Goal: Communication & Community: Share content

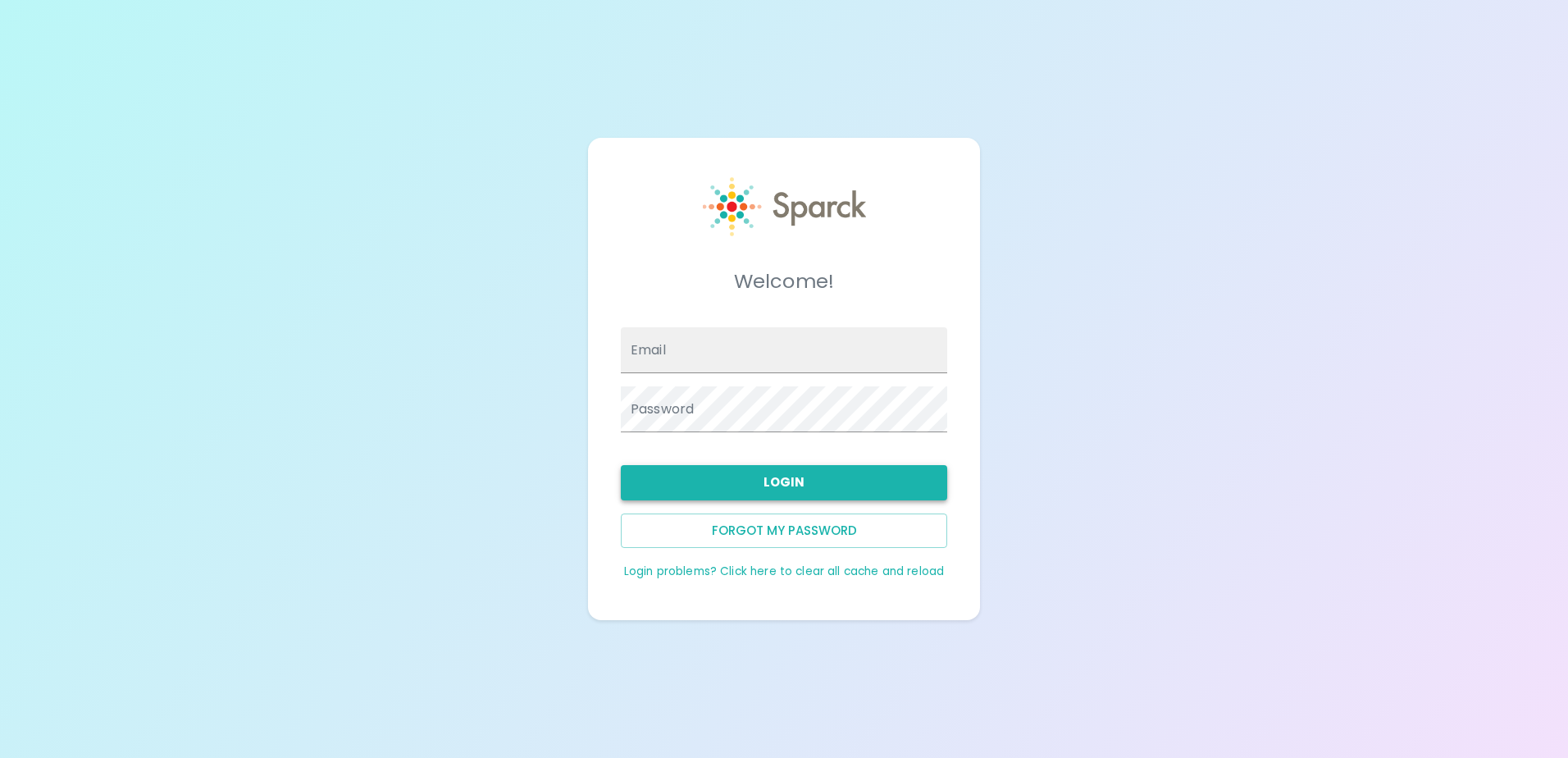
type input "[EMAIL_ADDRESS][DOMAIN_NAME]"
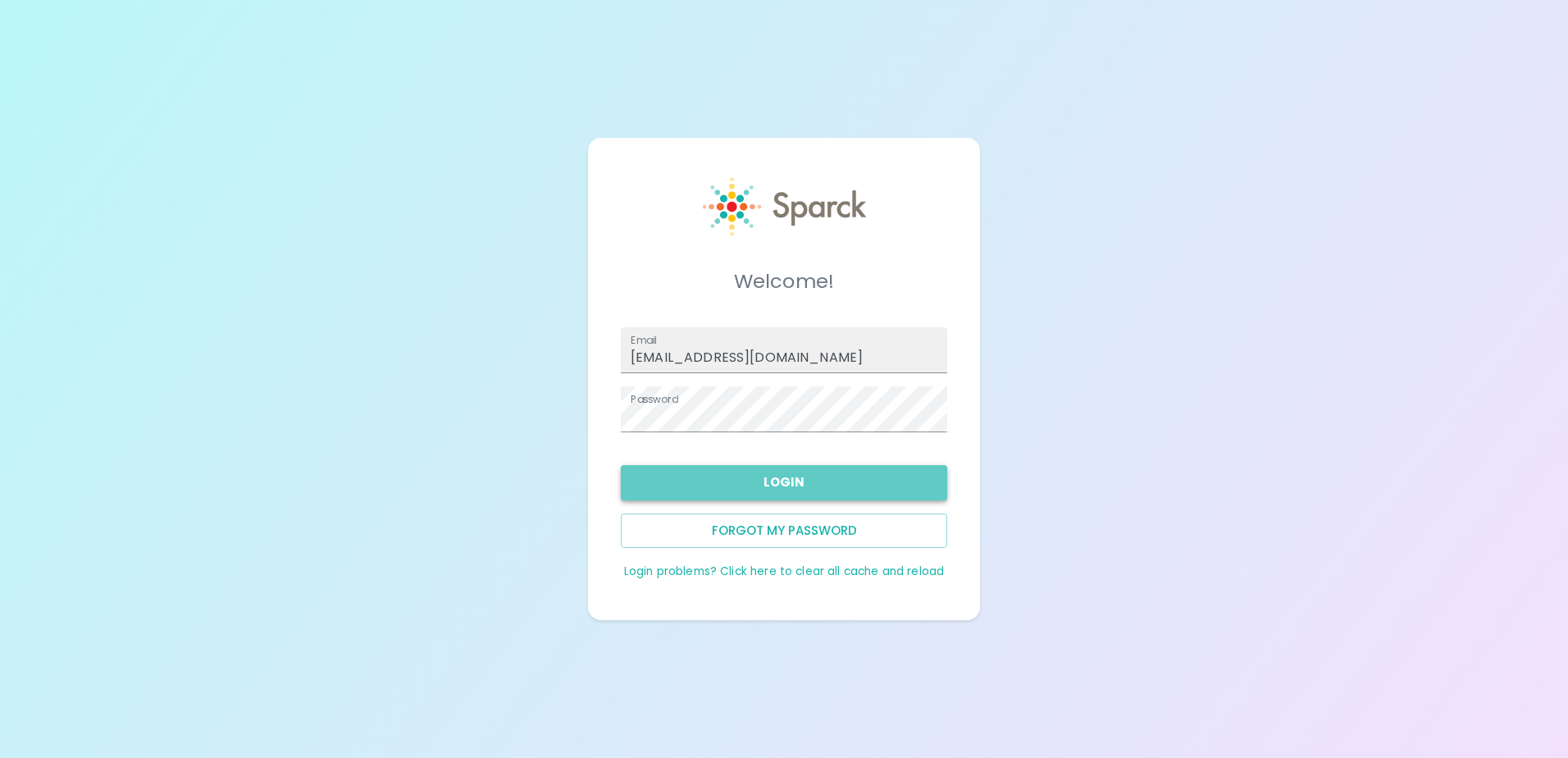
click at [793, 484] on button "Login" at bounding box center [784, 482] width 327 height 34
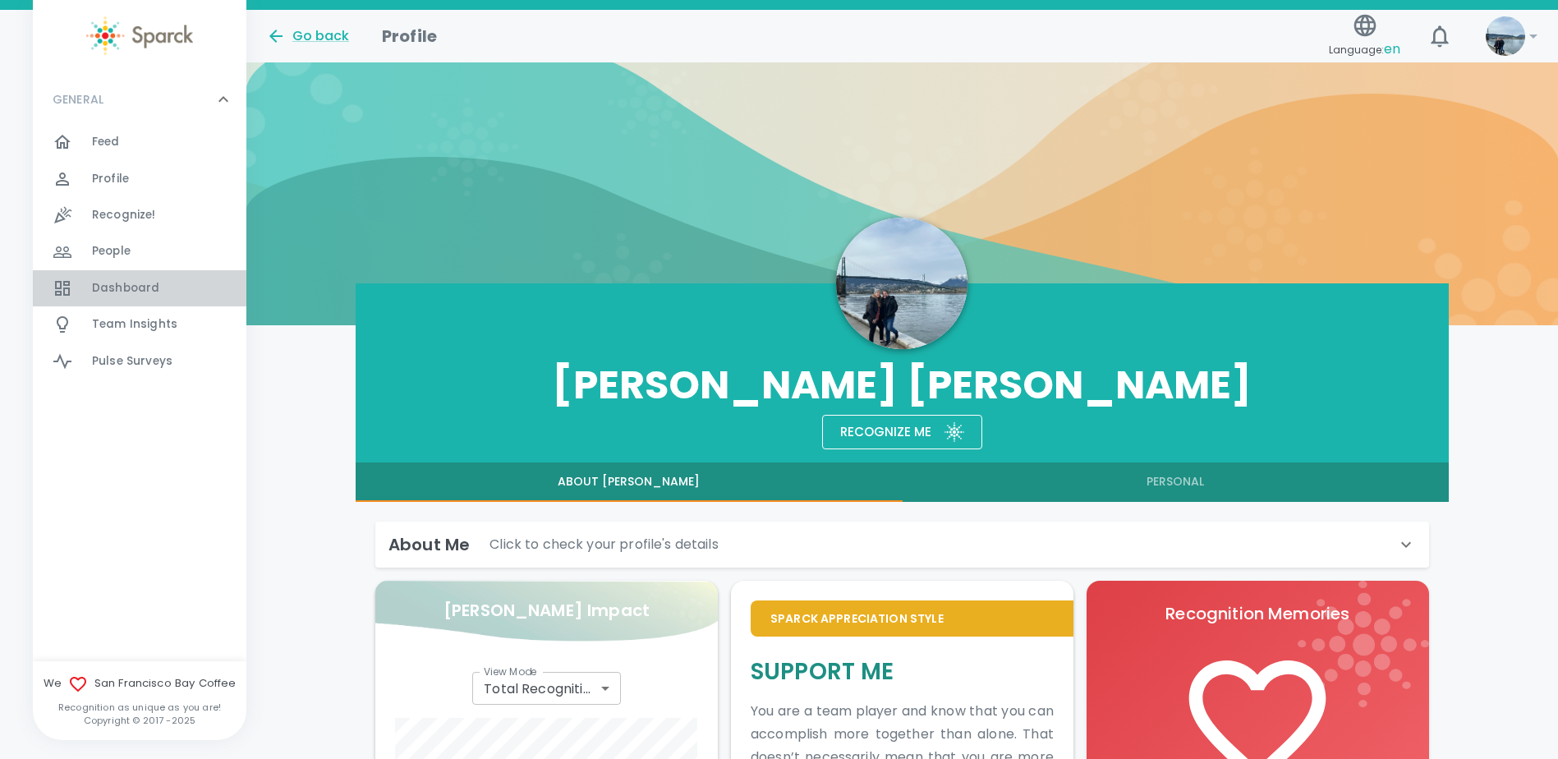
click at [160, 285] on div "Dashboard 0" at bounding box center [169, 288] width 154 height 23
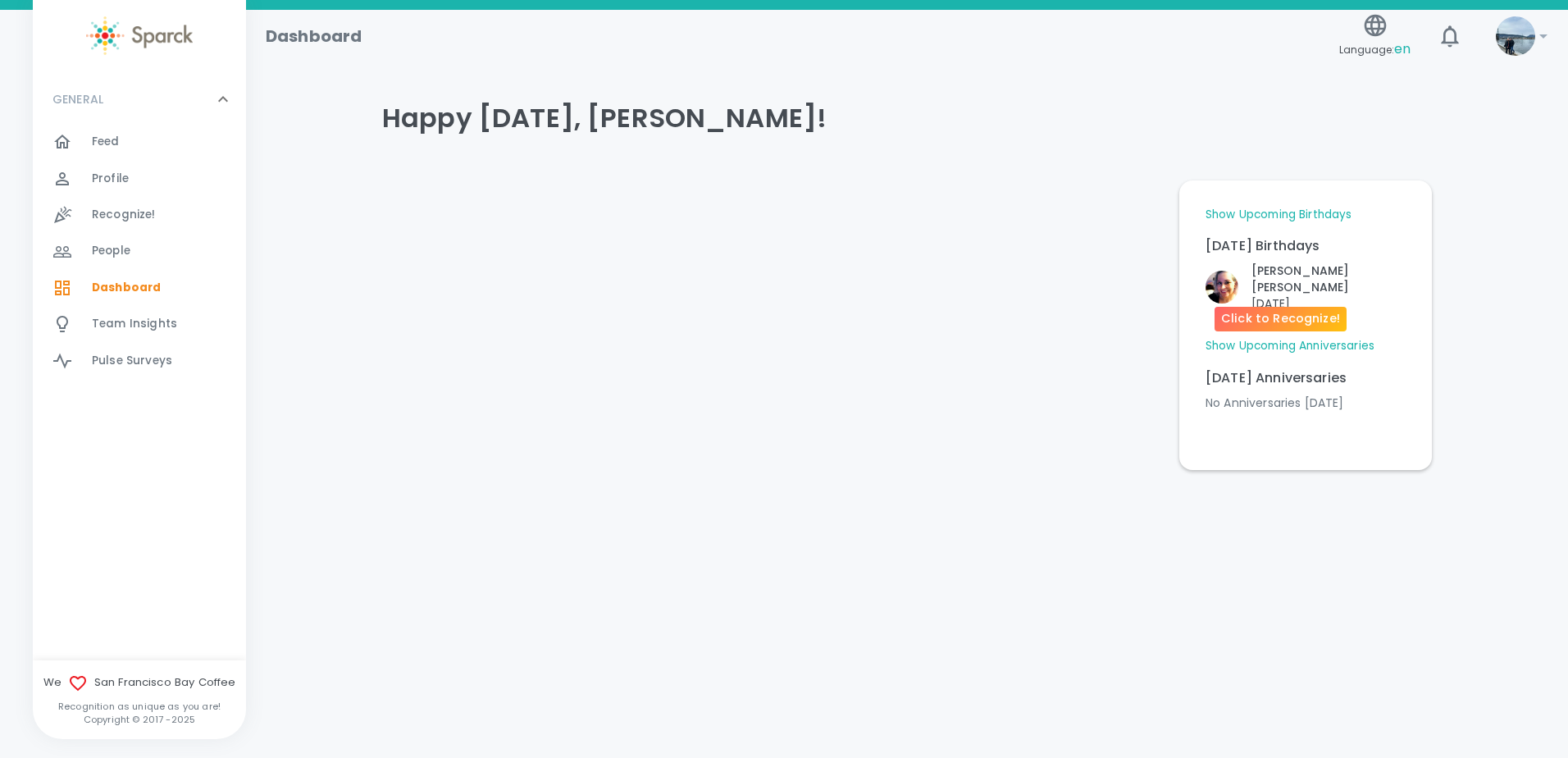
click at [1264, 296] on p "[DATE]" at bounding box center [1328, 304] width 154 height 16
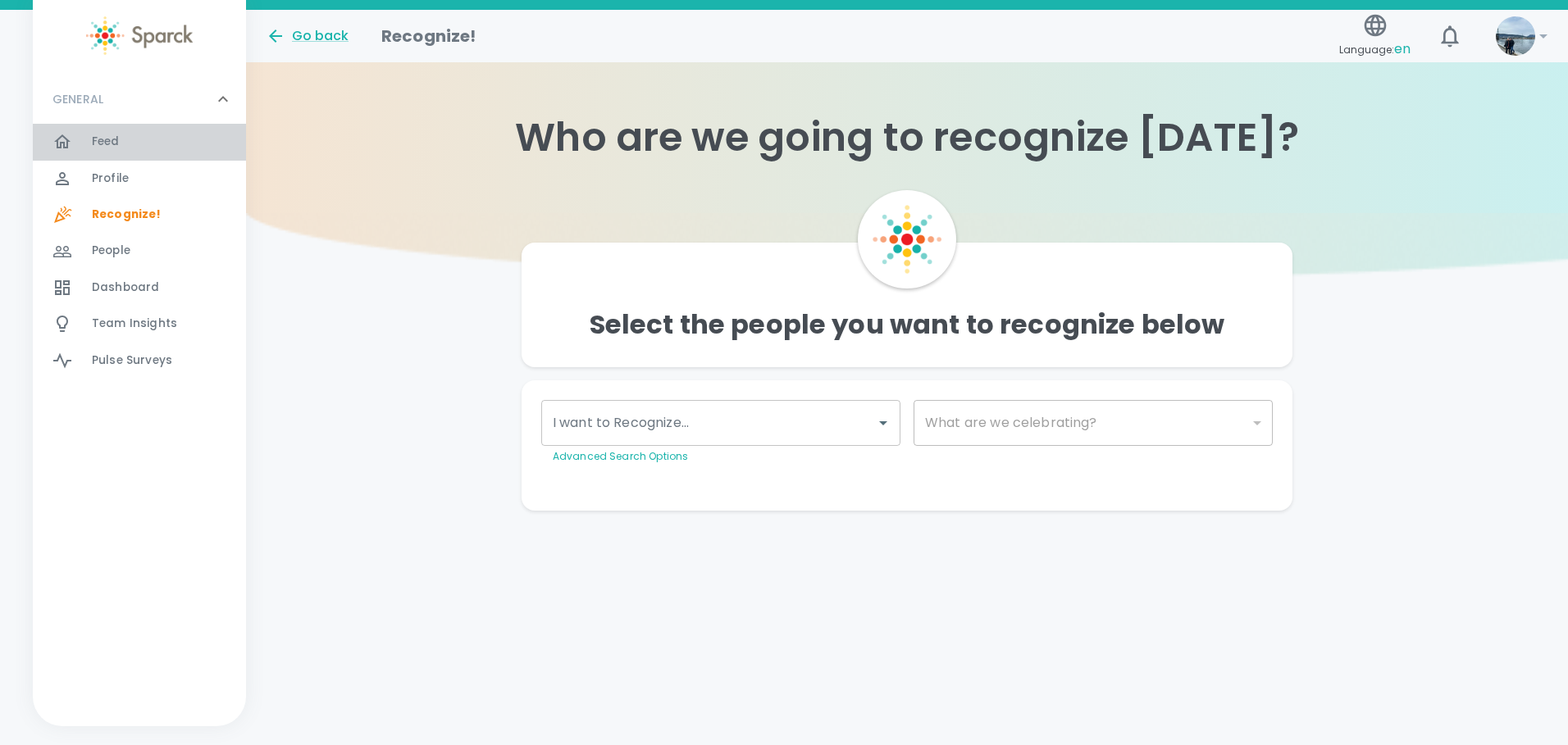
click at [122, 151] on div "Feed 0" at bounding box center [169, 142] width 154 height 23
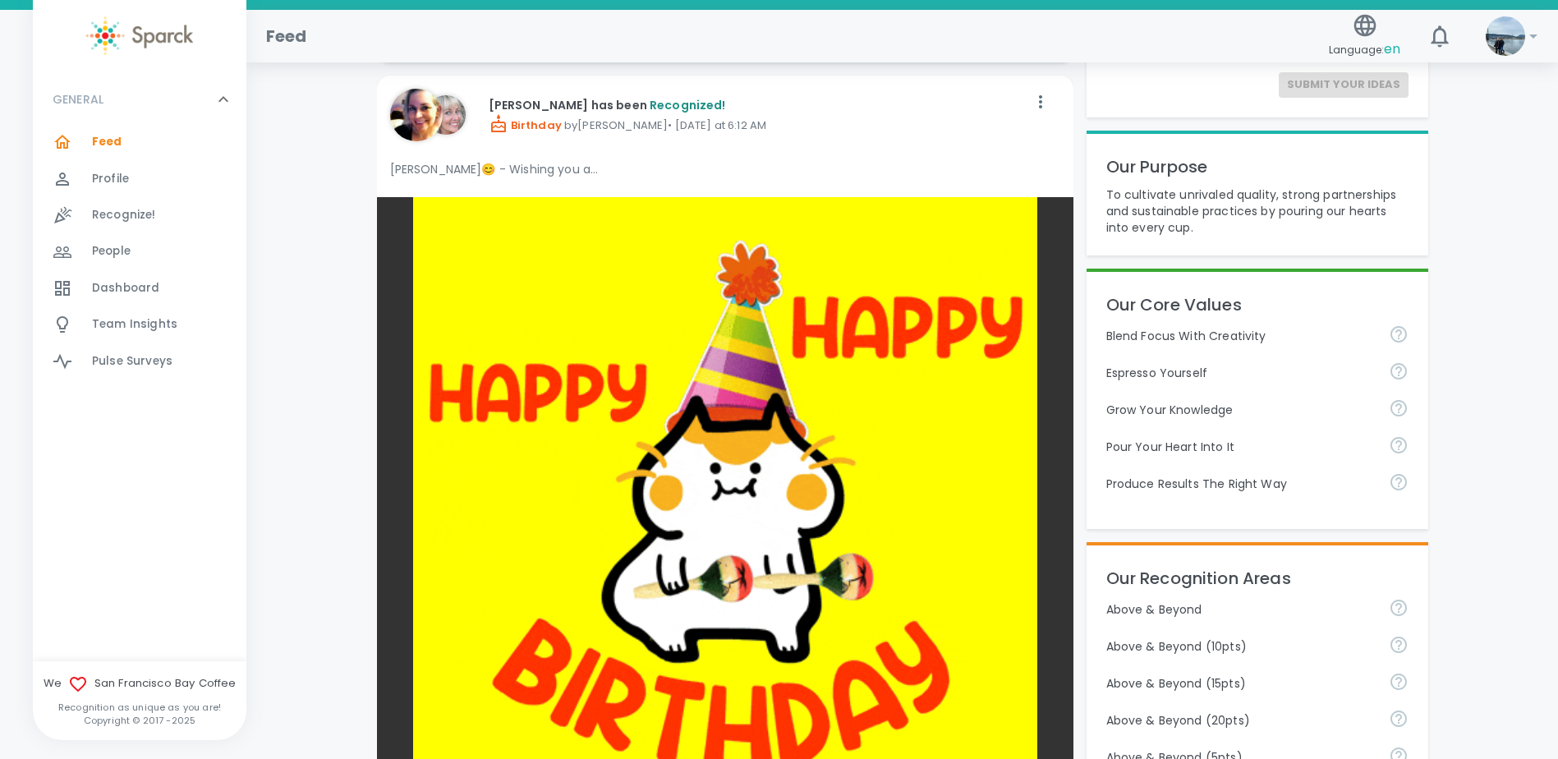
scroll to position [657, 0]
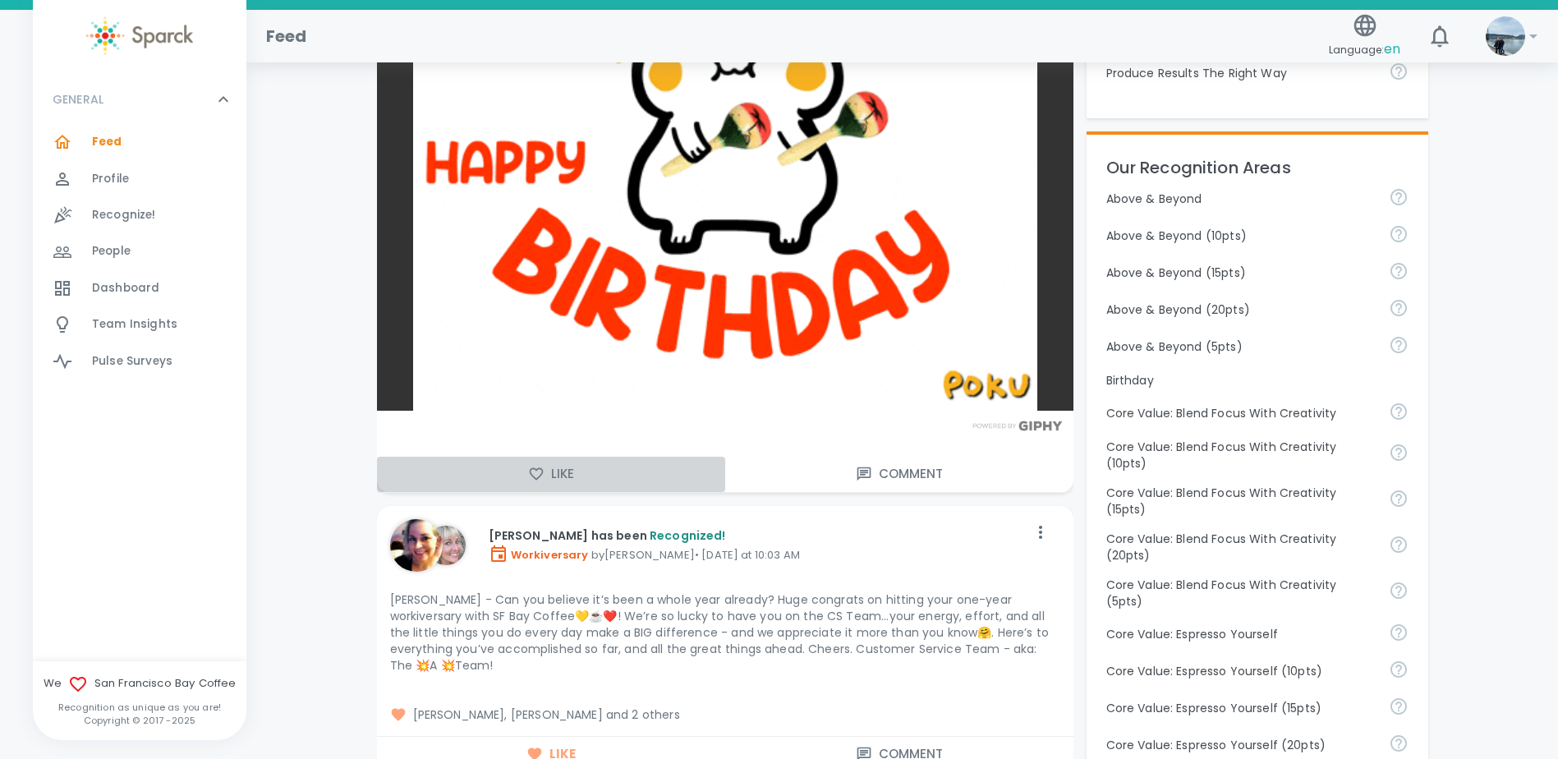
click at [546, 481] on button "Like" at bounding box center [551, 474] width 348 height 34
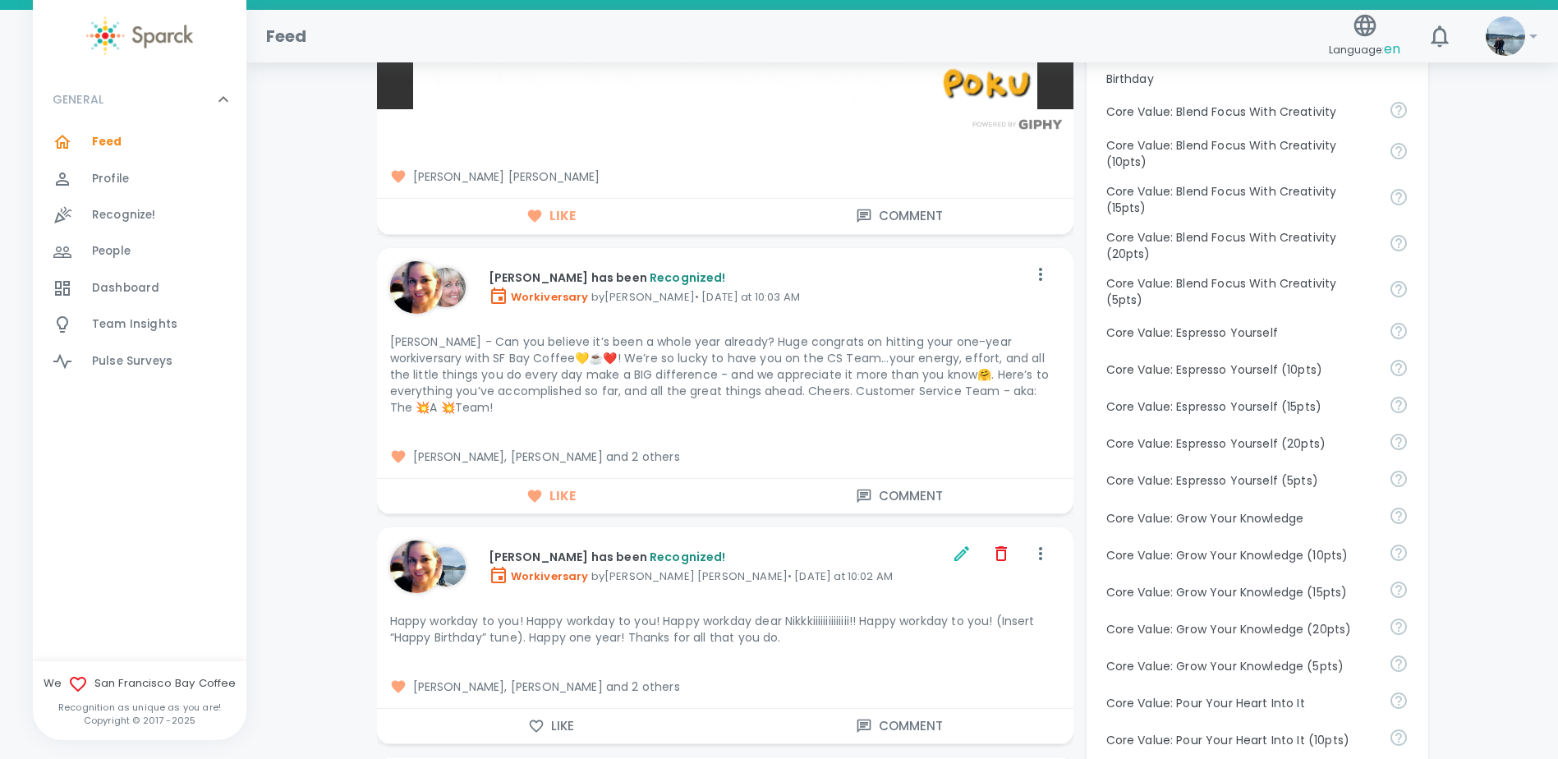
scroll to position [985, 0]
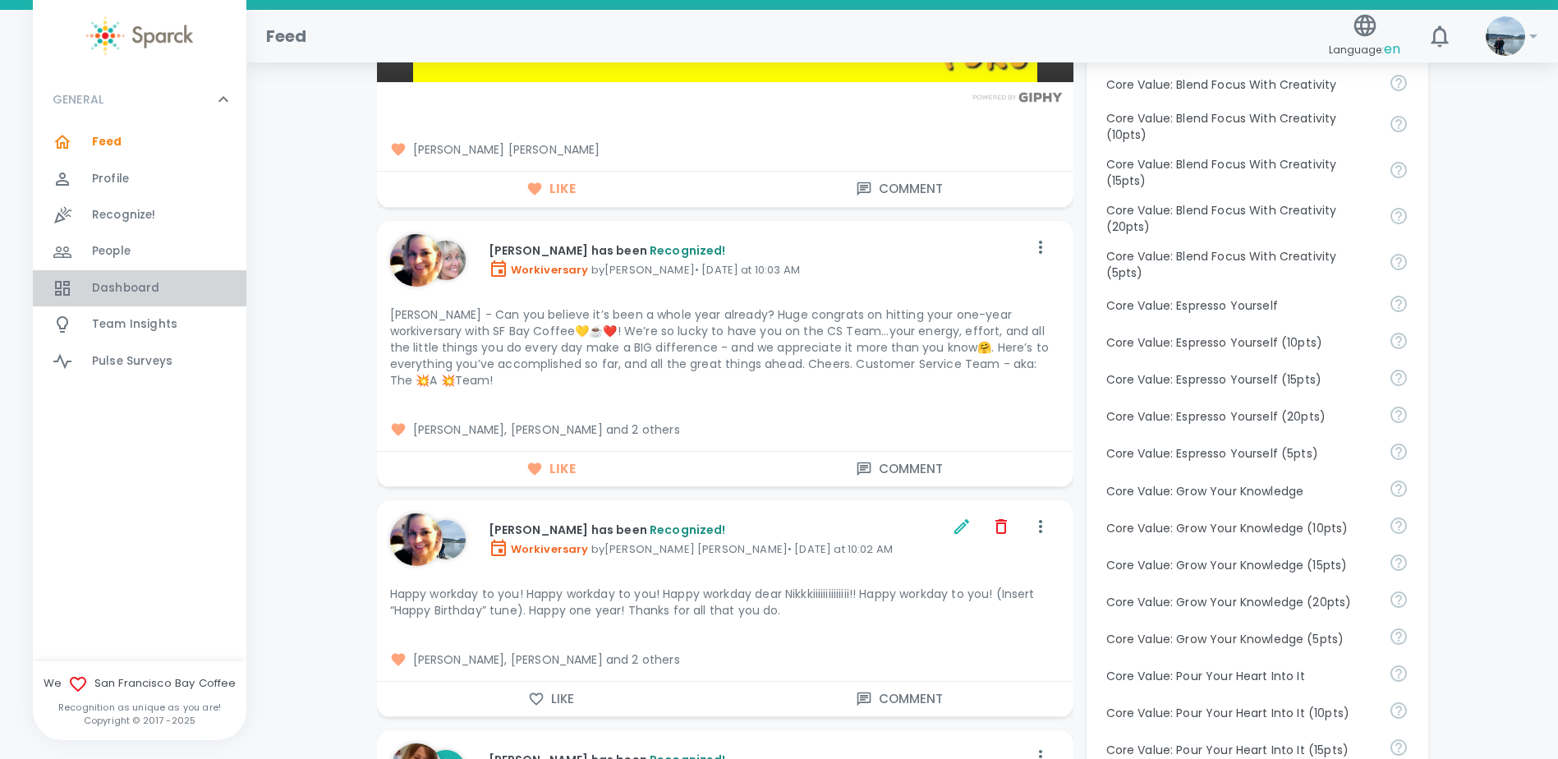
click at [153, 277] on span "Dashboard 0" at bounding box center [125, 288] width 67 height 23
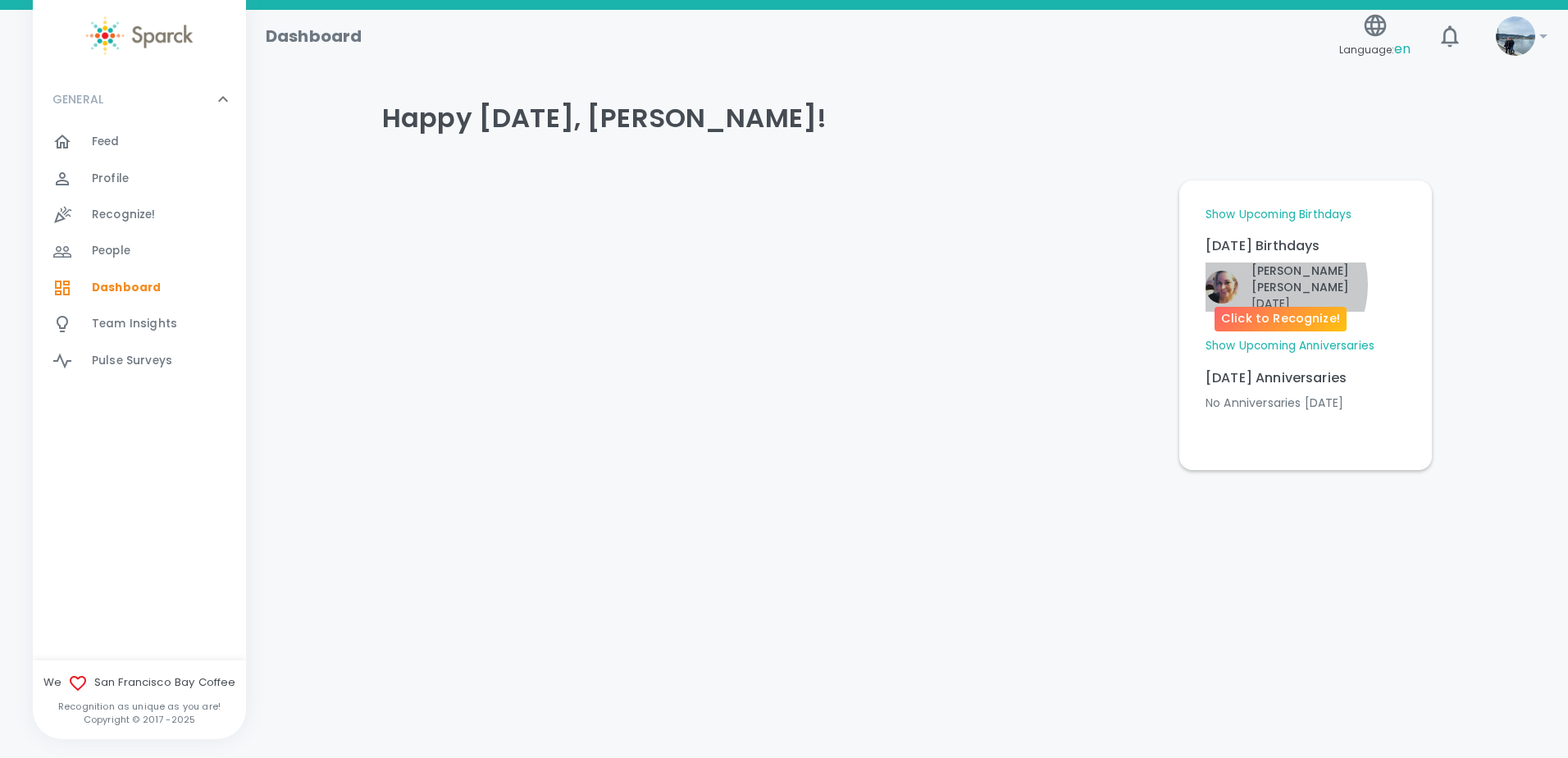
click at [1261, 296] on p "[DATE]" at bounding box center [1328, 304] width 154 height 16
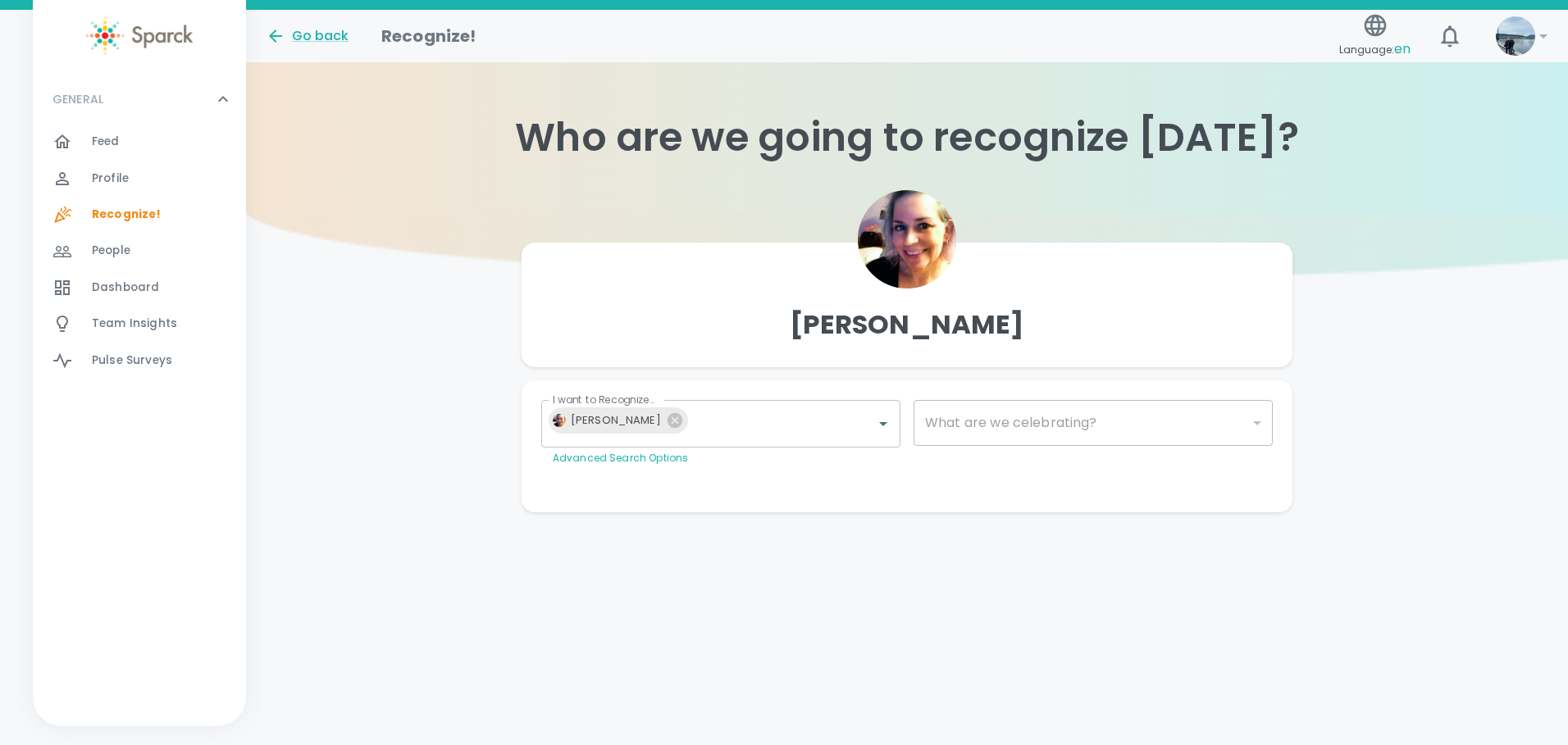
type input "2072"
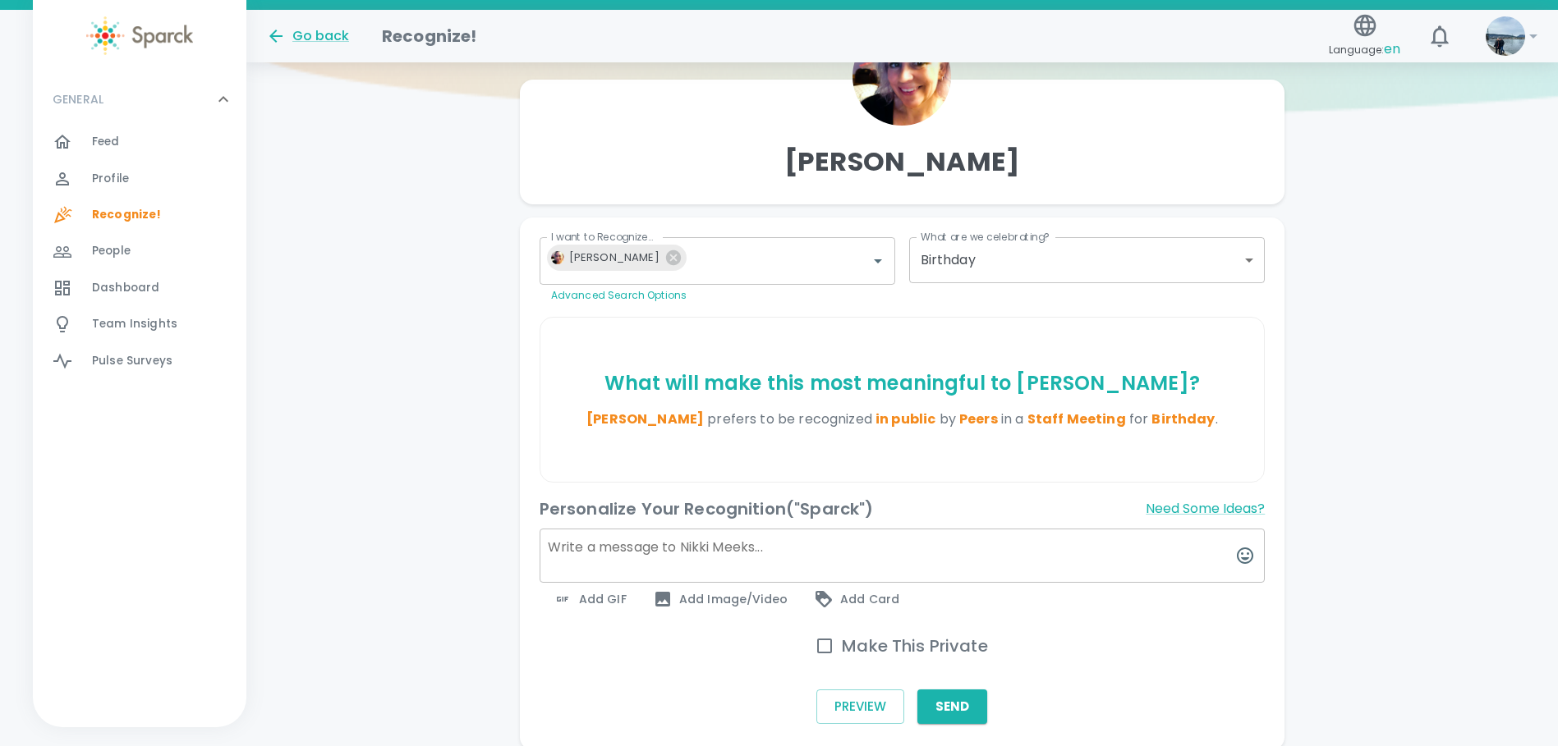
scroll to position [164, 0]
click at [614, 607] on span "Add GIF" at bounding box center [590, 599] width 74 height 20
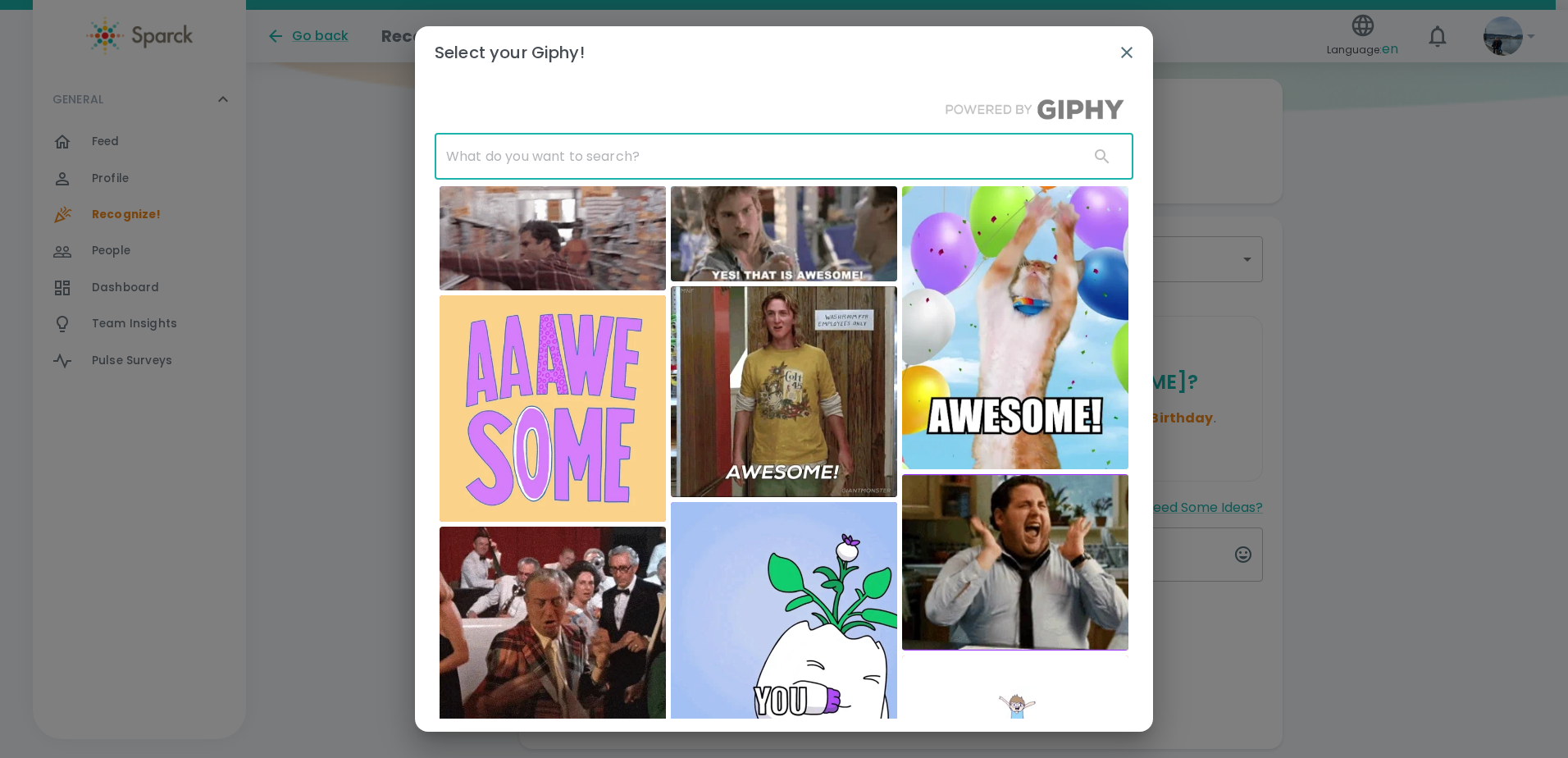
click at [692, 168] on input "text" at bounding box center [755, 157] width 641 height 46
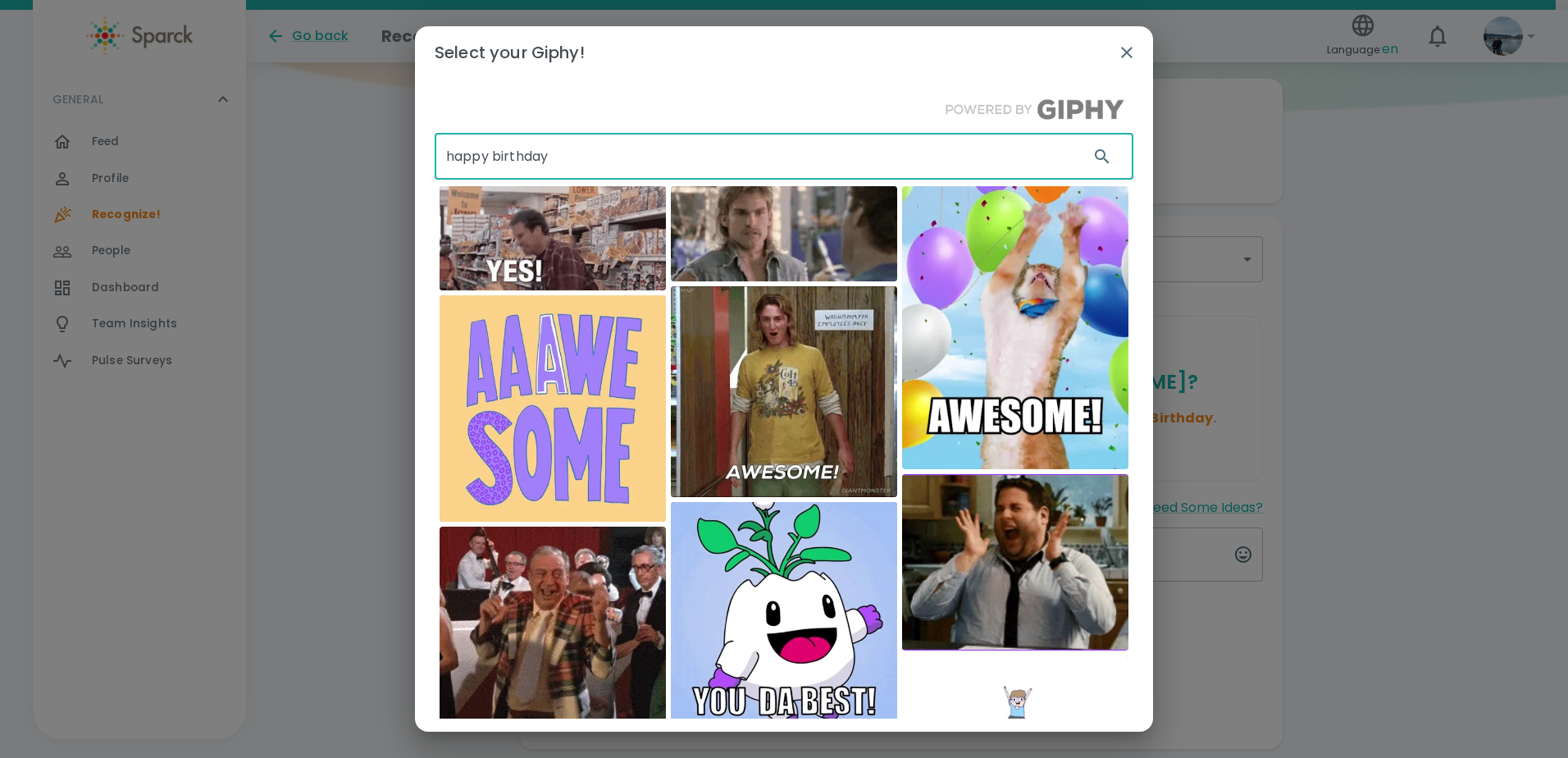
type input "happy birthday"
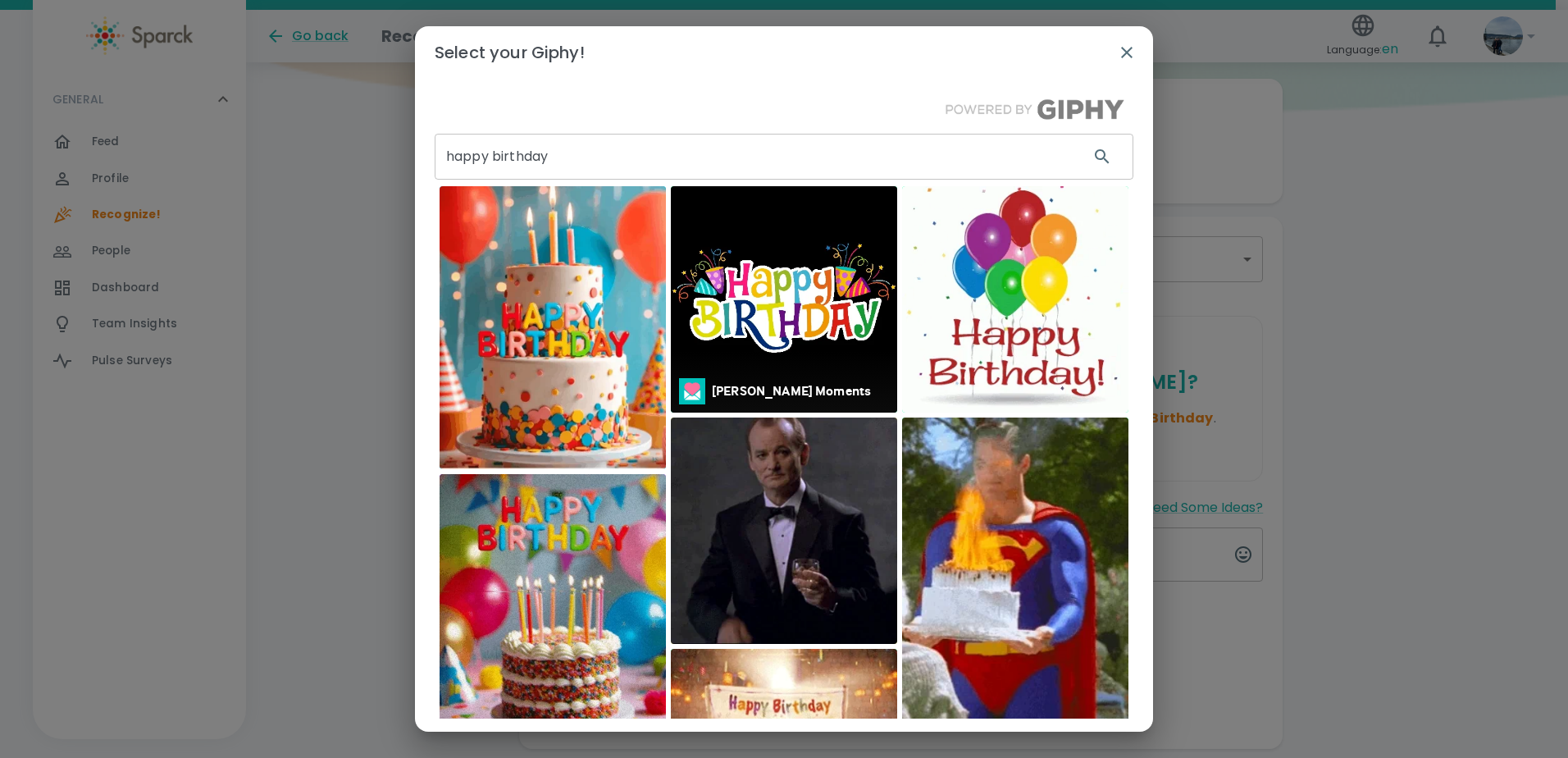
click at [742, 316] on img at bounding box center [784, 299] width 227 height 227
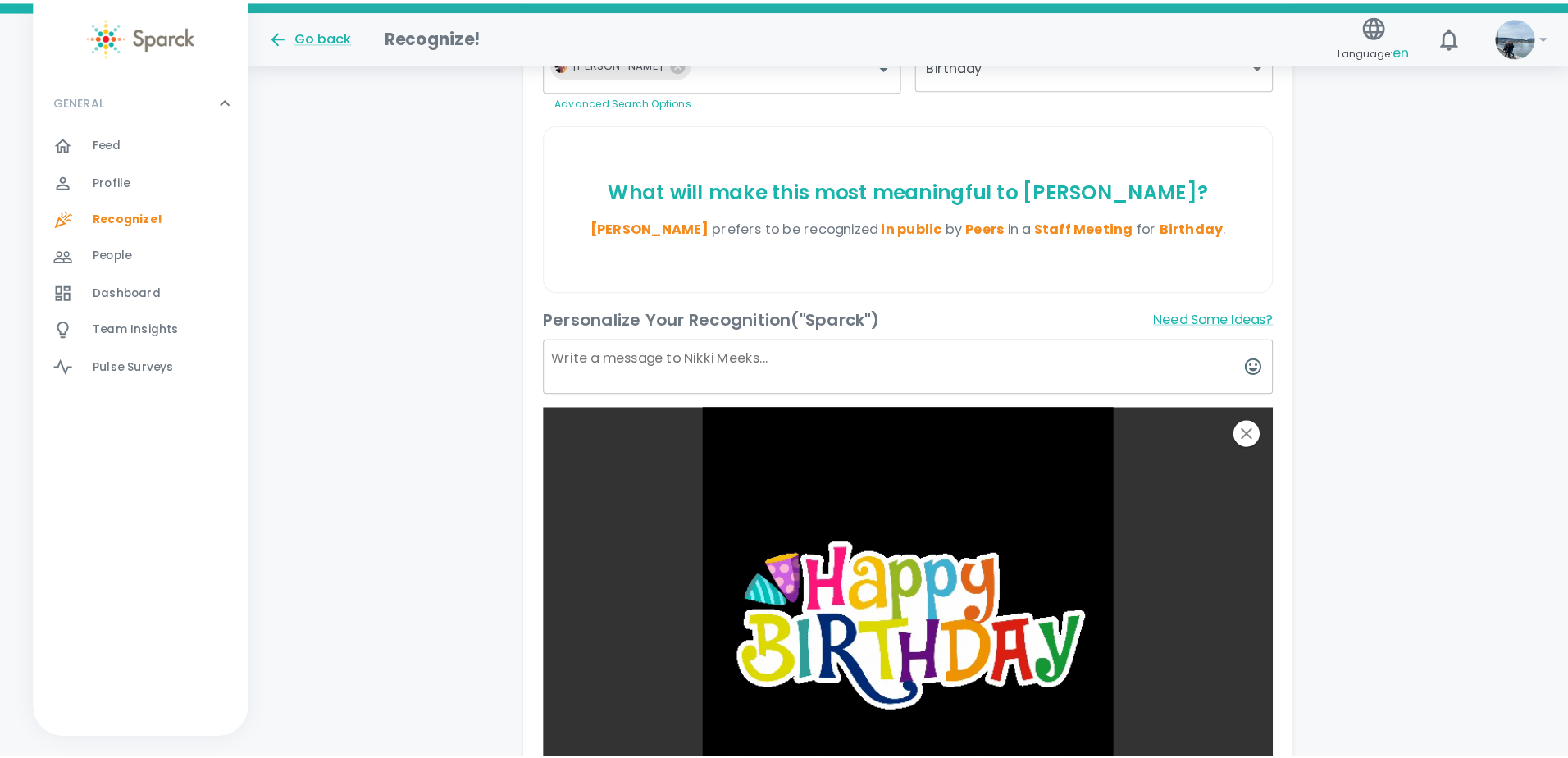
scroll to position [410, 0]
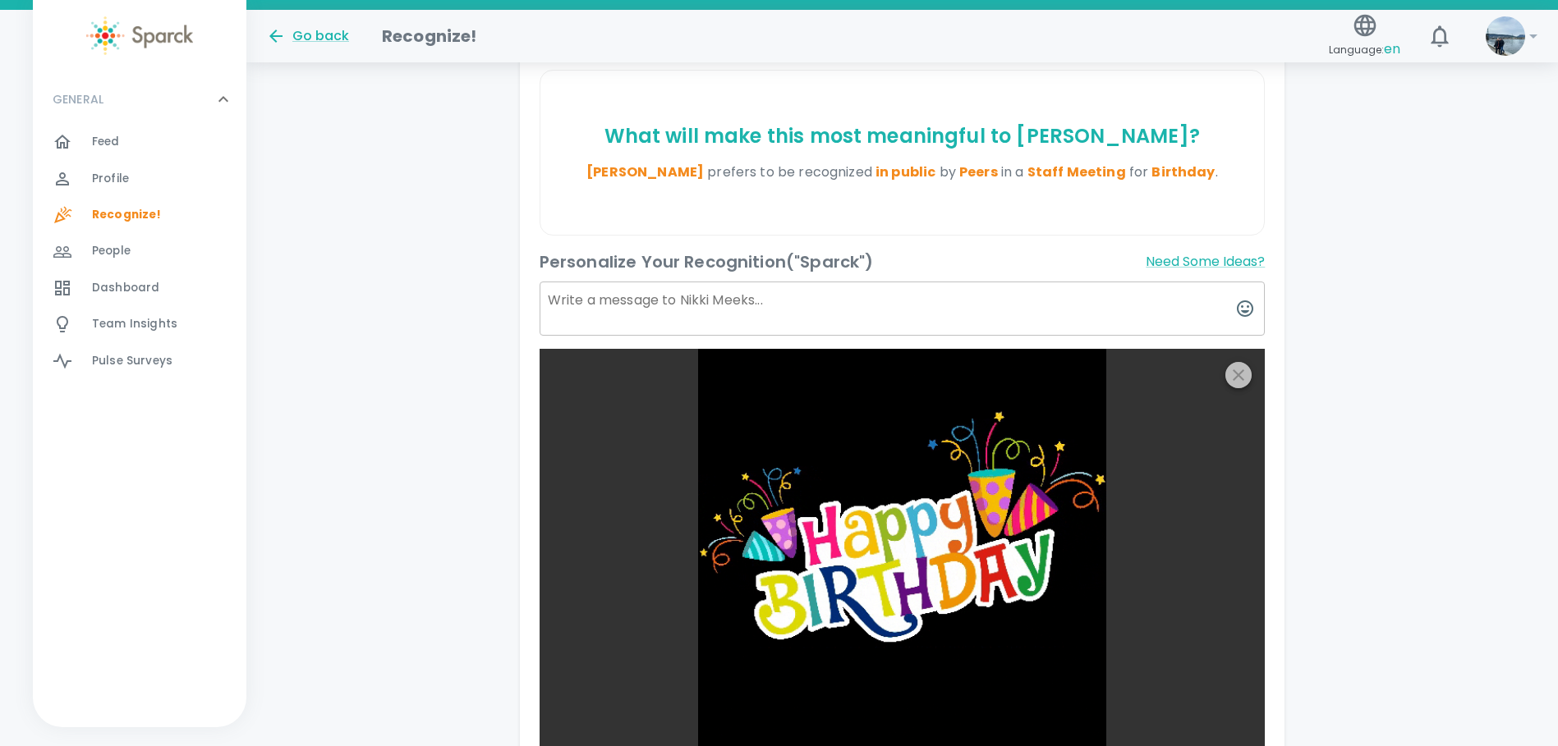
click at [1234, 377] on icon "button" at bounding box center [1238, 375] width 20 height 20
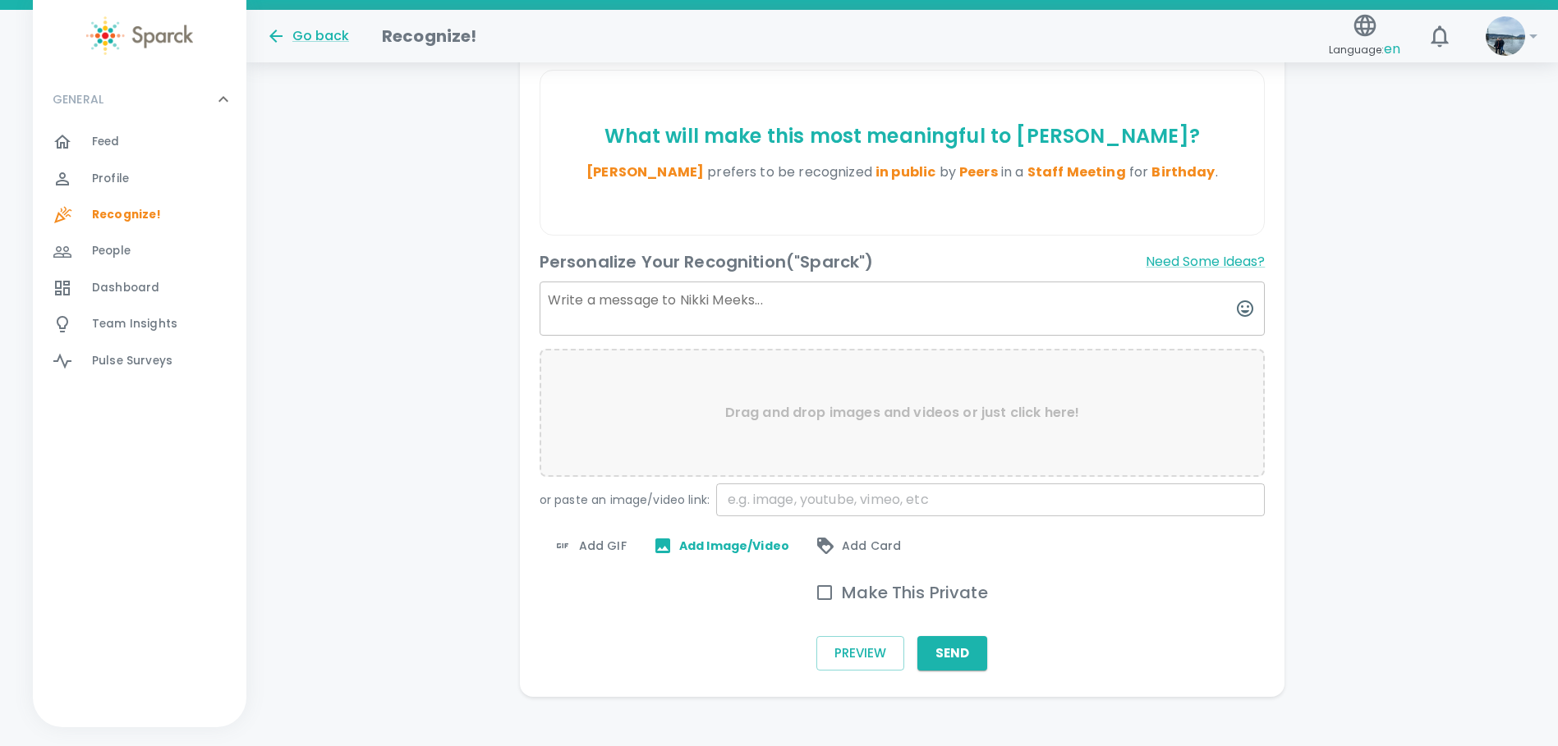
click at [610, 543] on span "Add GIF" at bounding box center [590, 546] width 74 height 20
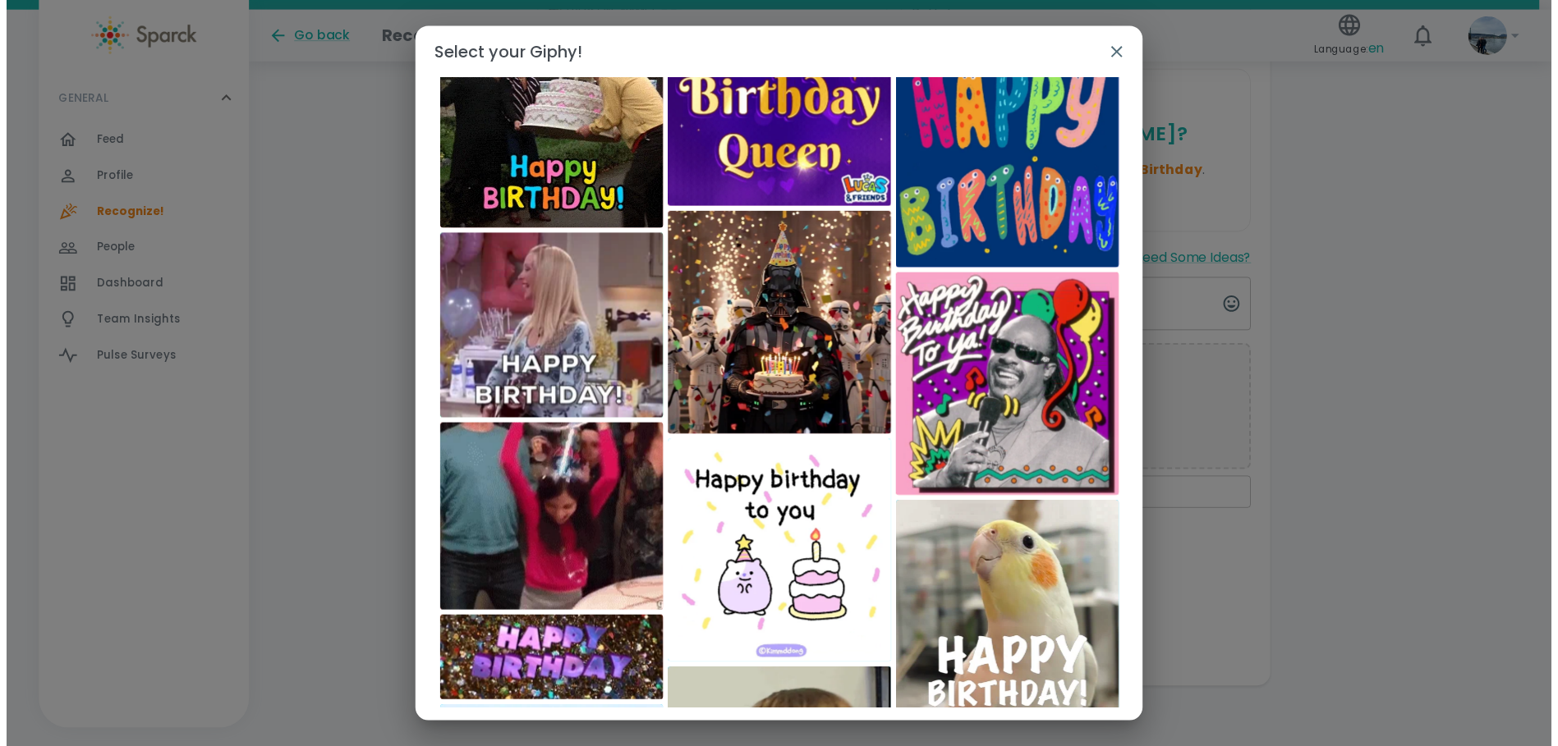
scroll to position [1703, 0]
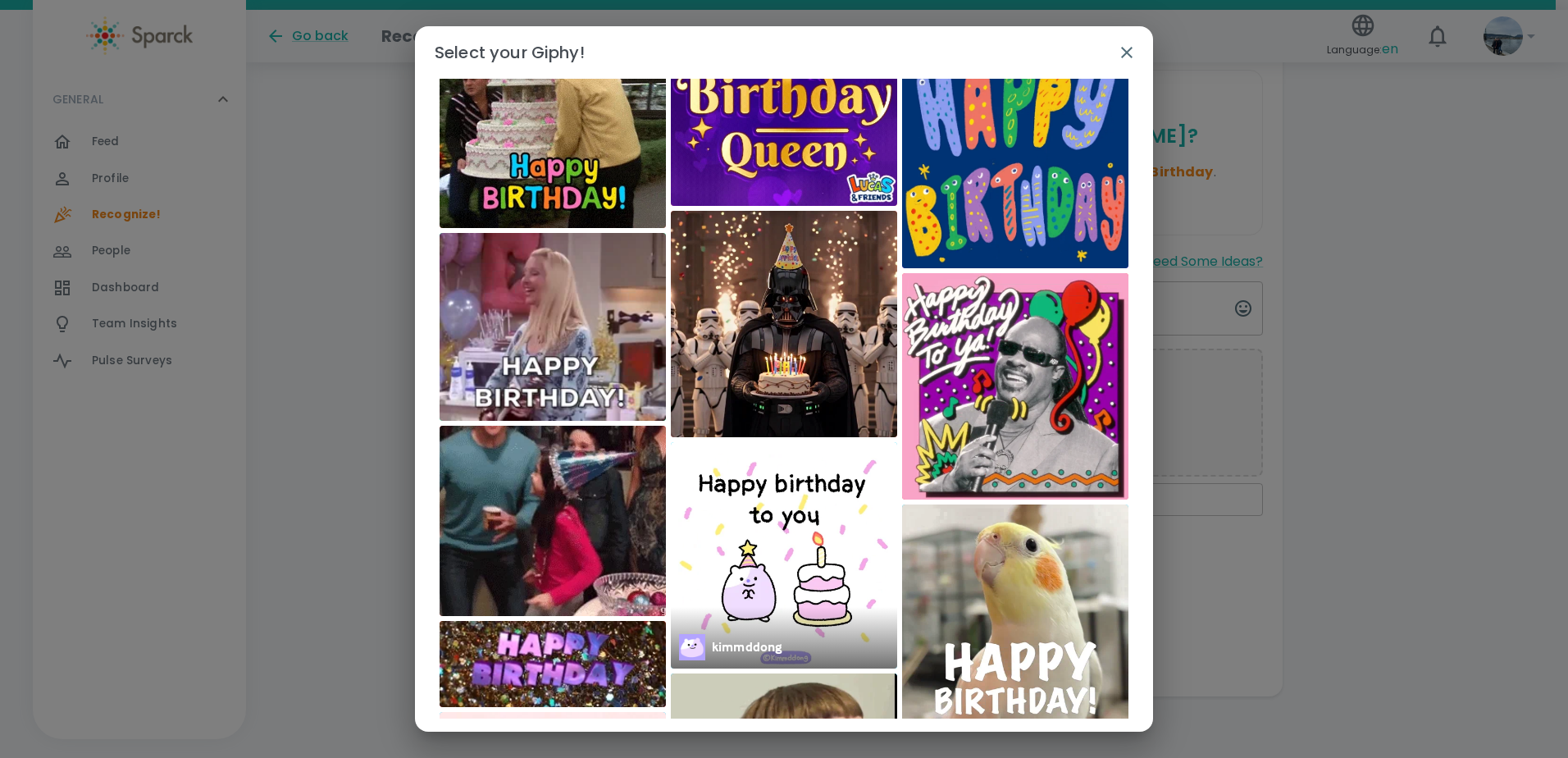
click at [787, 557] on img at bounding box center [784, 555] width 227 height 227
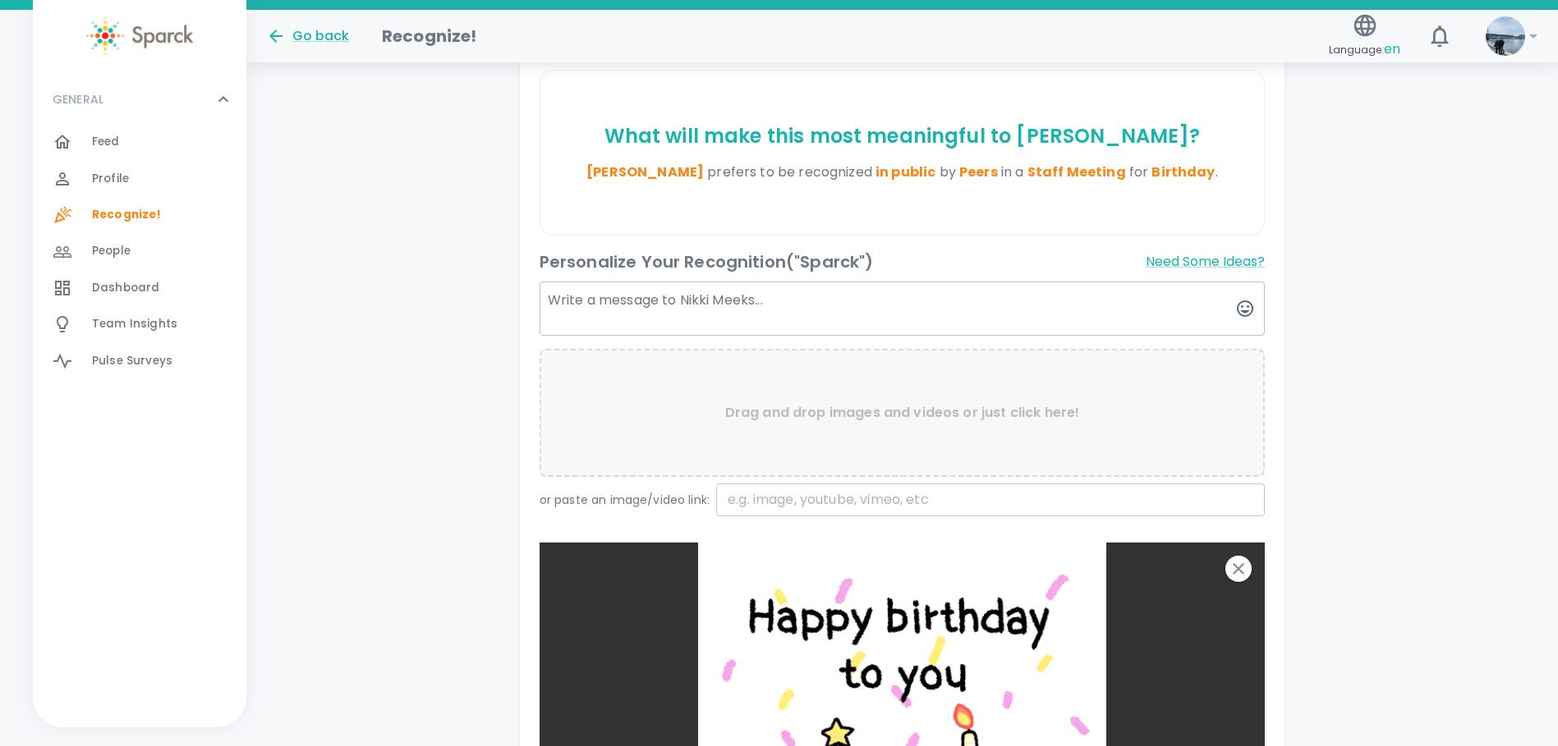
click at [687, 312] on textarea at bounding box center [903, 309] width 726 height 54
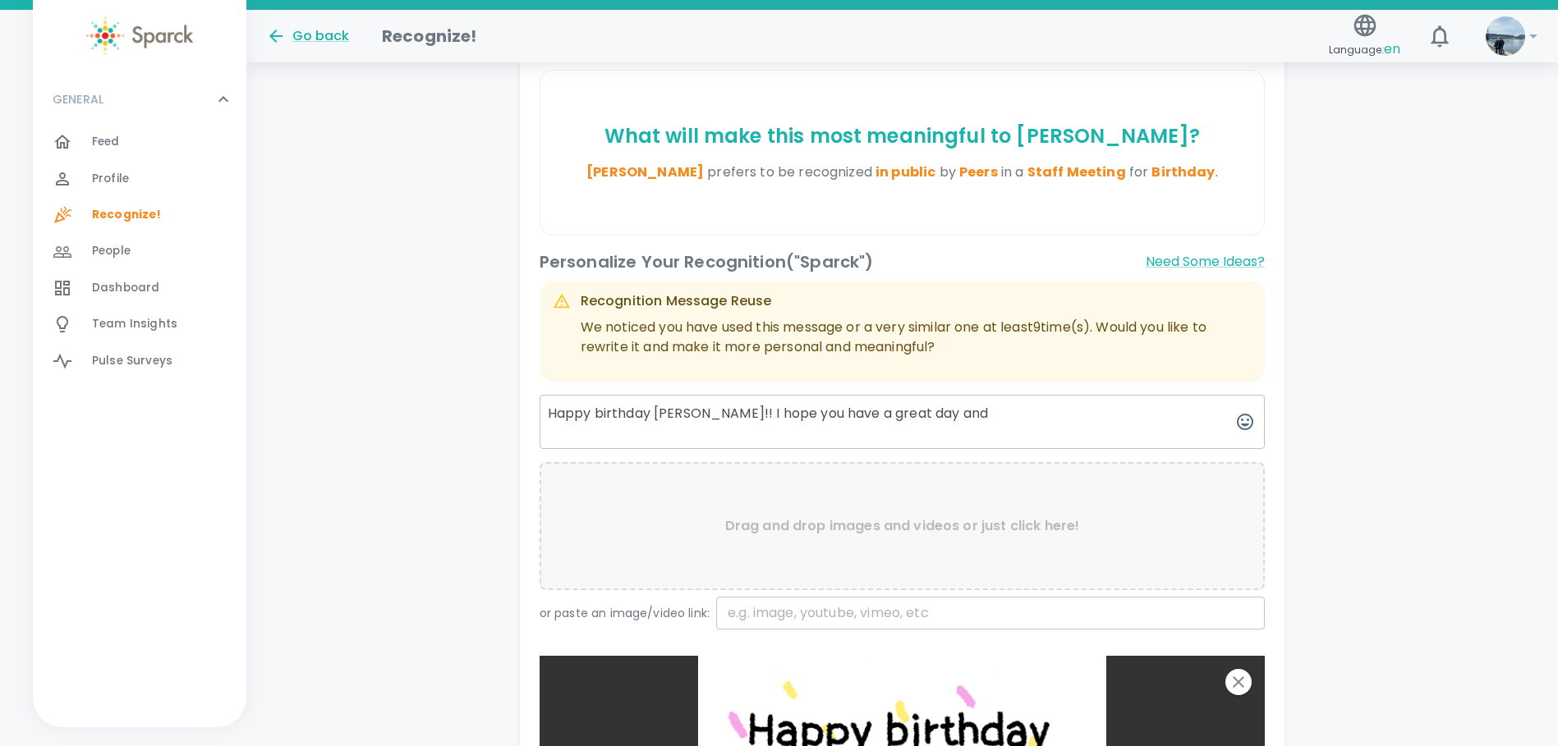
drag, startPoint x: 931, startPoint y: 409, endPoint x: 881, endPoint y: 422, distance: 51.8
click at [881, 422] on textarea "Happy birthday [PERSON_NAME]!! I hope you have a great day and" at bounding box center [903, 422] width 726 height 54
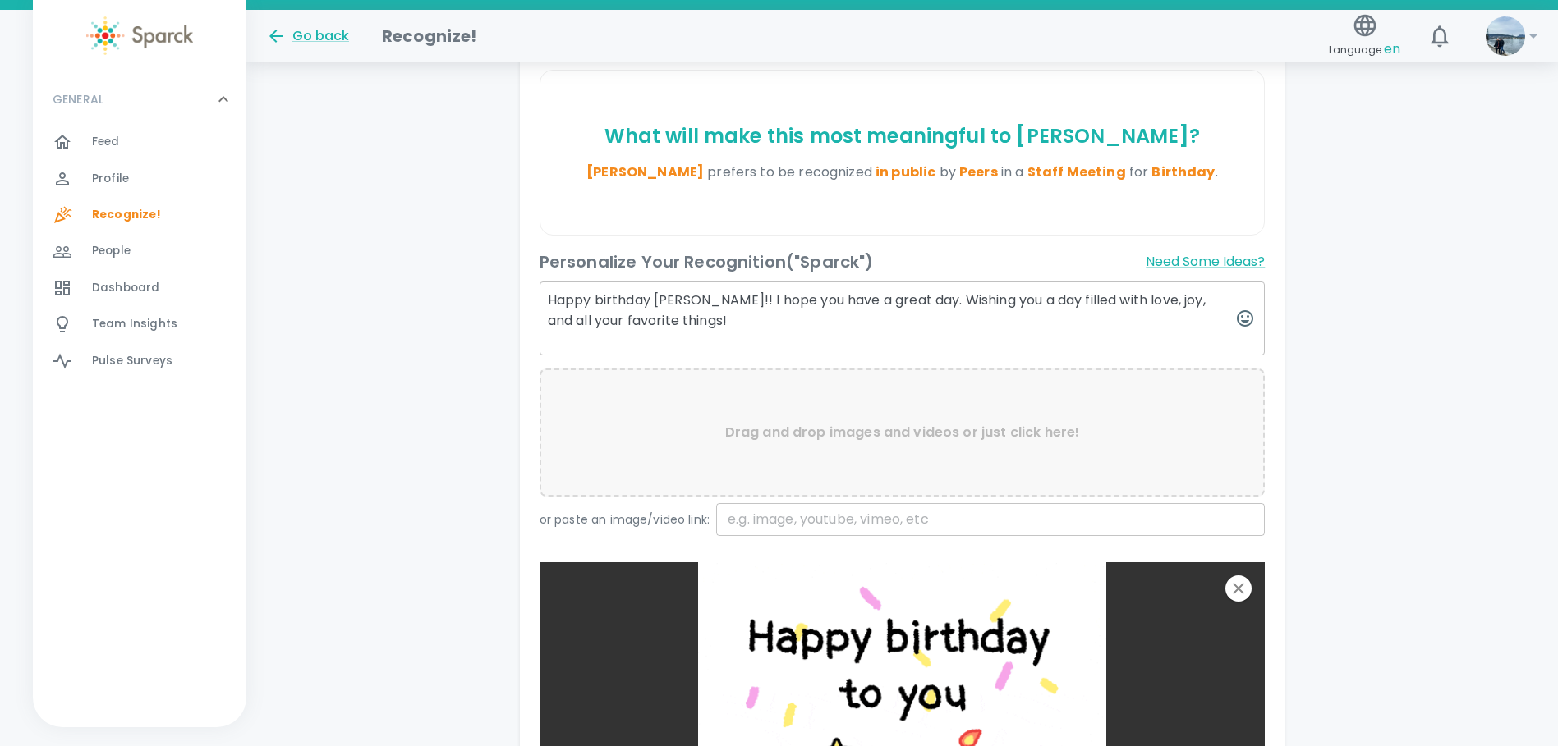
click at [892, 304] on textarea "Happy birthday [PERSON_NAME]!! I hope you have a great day. Wishing you a day f…" at bounding box center [903, 319] width 726 height 74
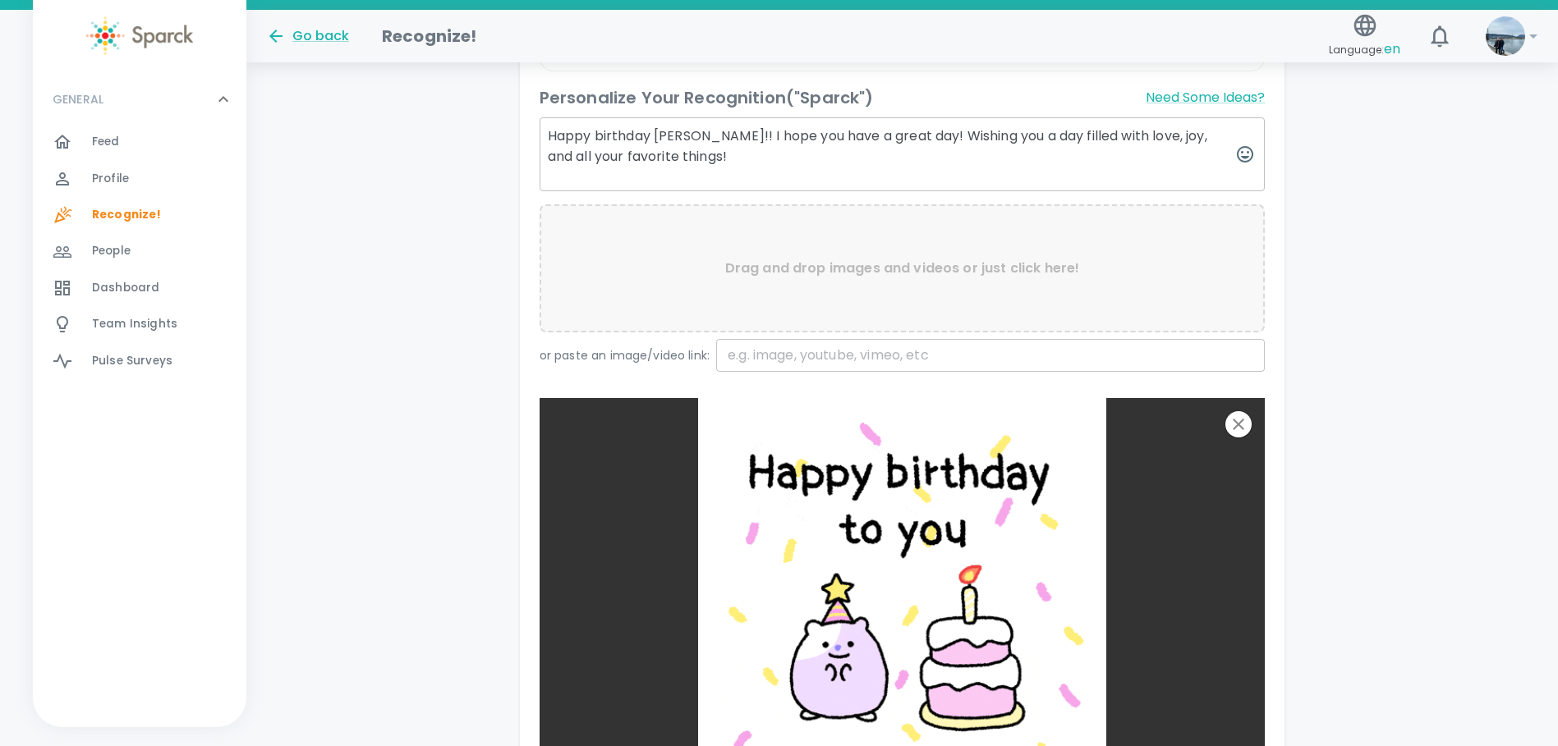
scroll to position [821, 0]
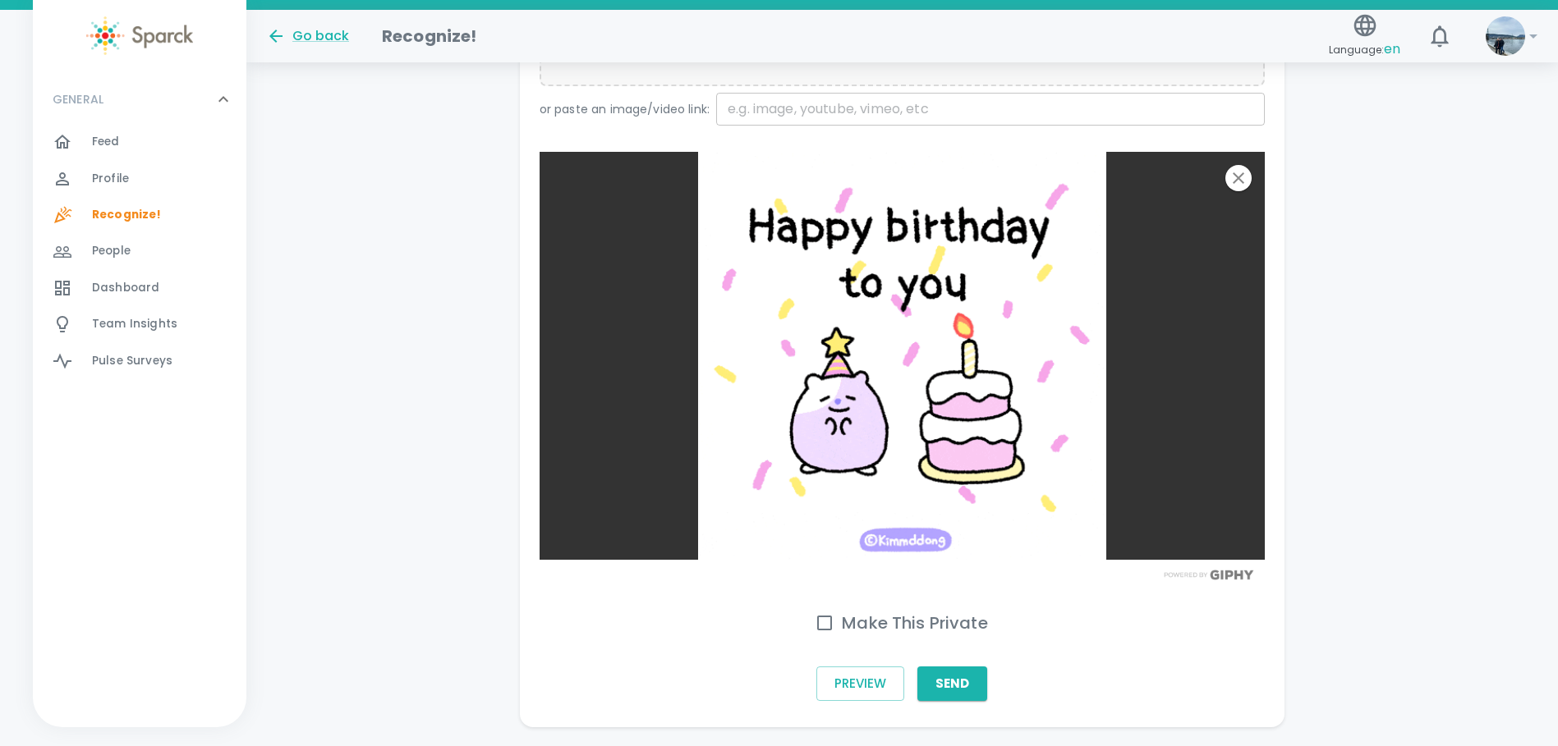
type textarea "Happy birthday [PERSON_NAME]!! I hope you have a great day! Wishing you a day f…"
click at [833, 627] on input "Make This Private" at bounding box center [824, 623] width 34 height 34
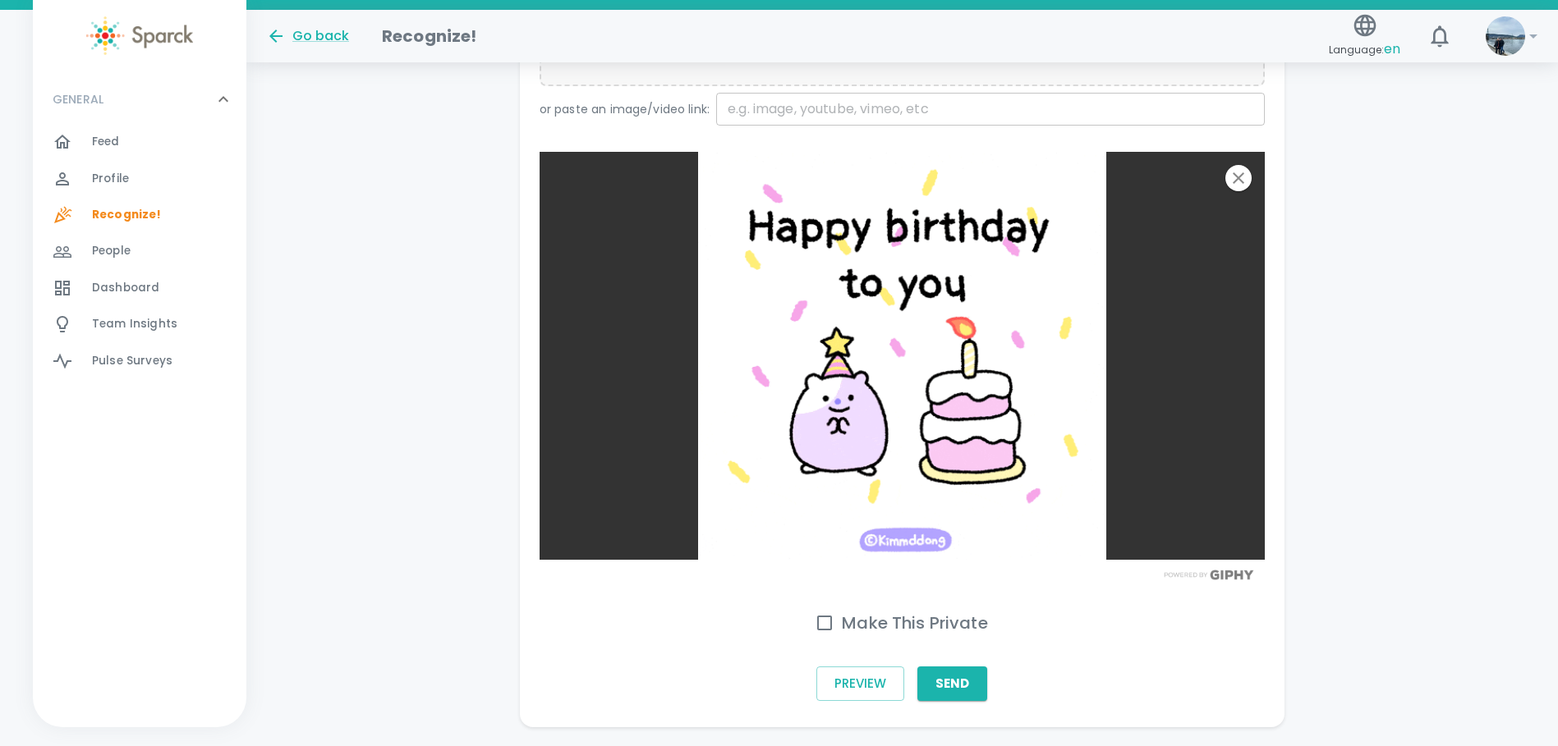
checkbox input "true"
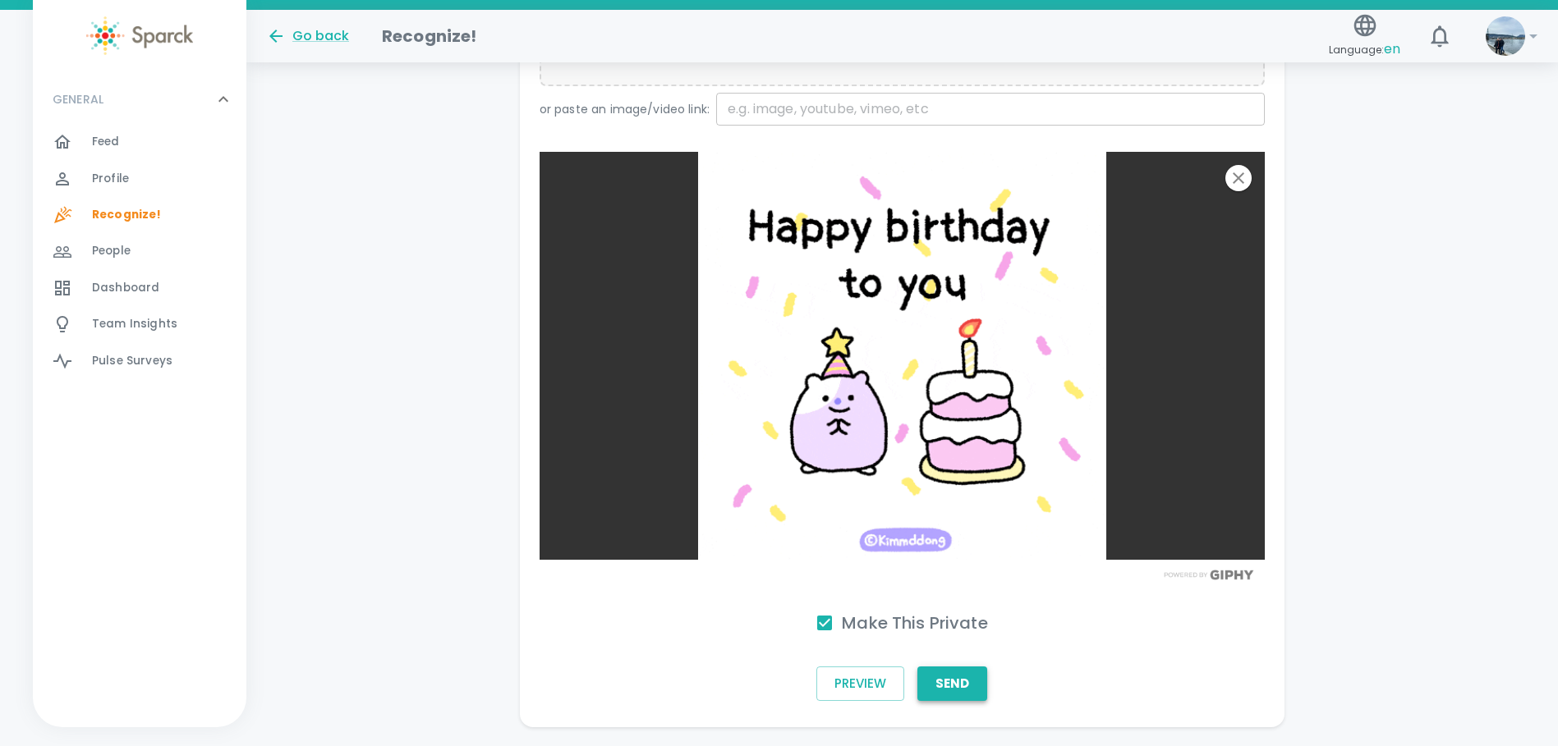
click at [967, 682] on button "Send" at bounding box center [952, 684] width 70 height 34
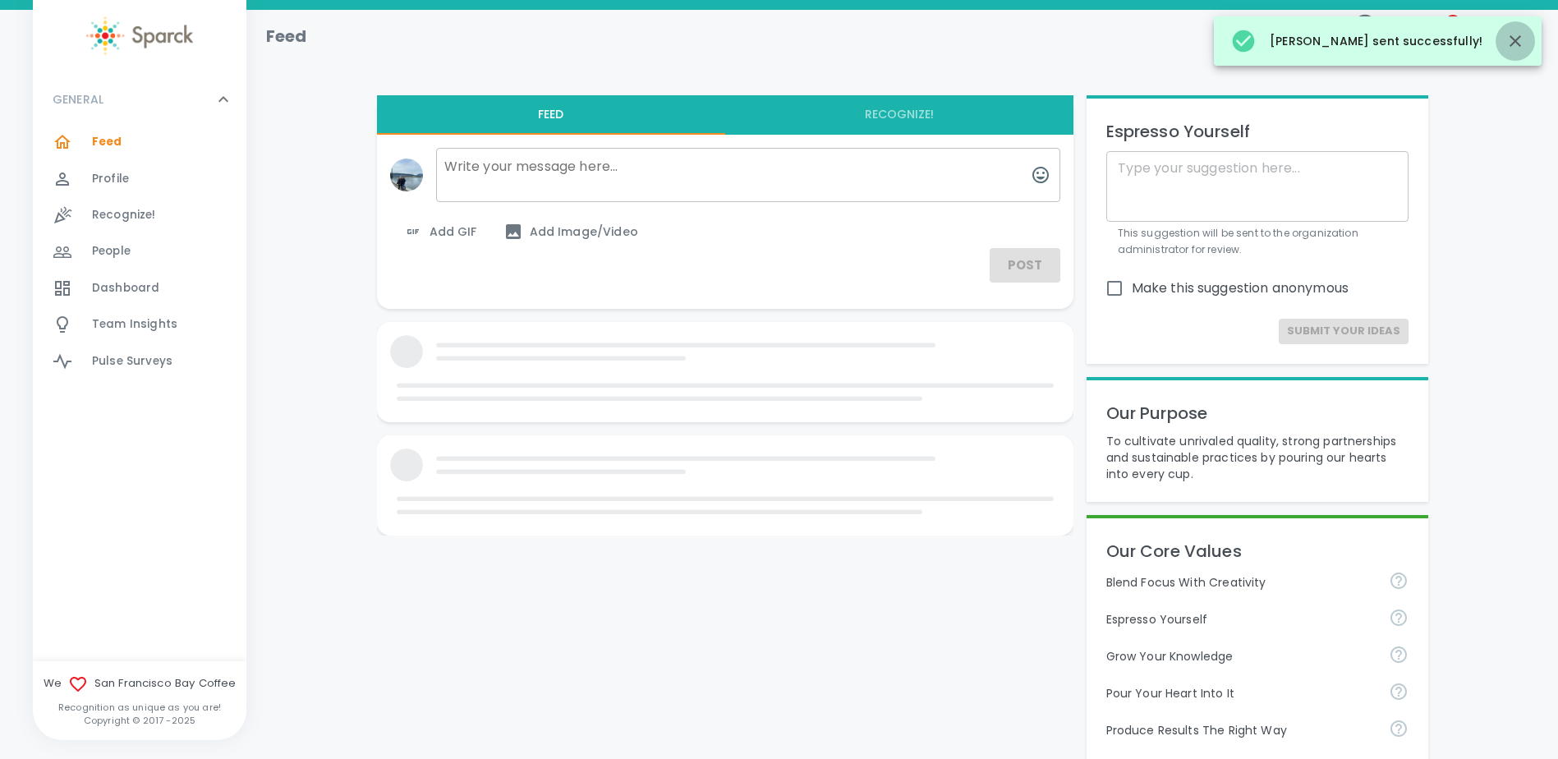
click at [1527, 37] on button "button" at bounding box center [1514, 40] width 39 height 39
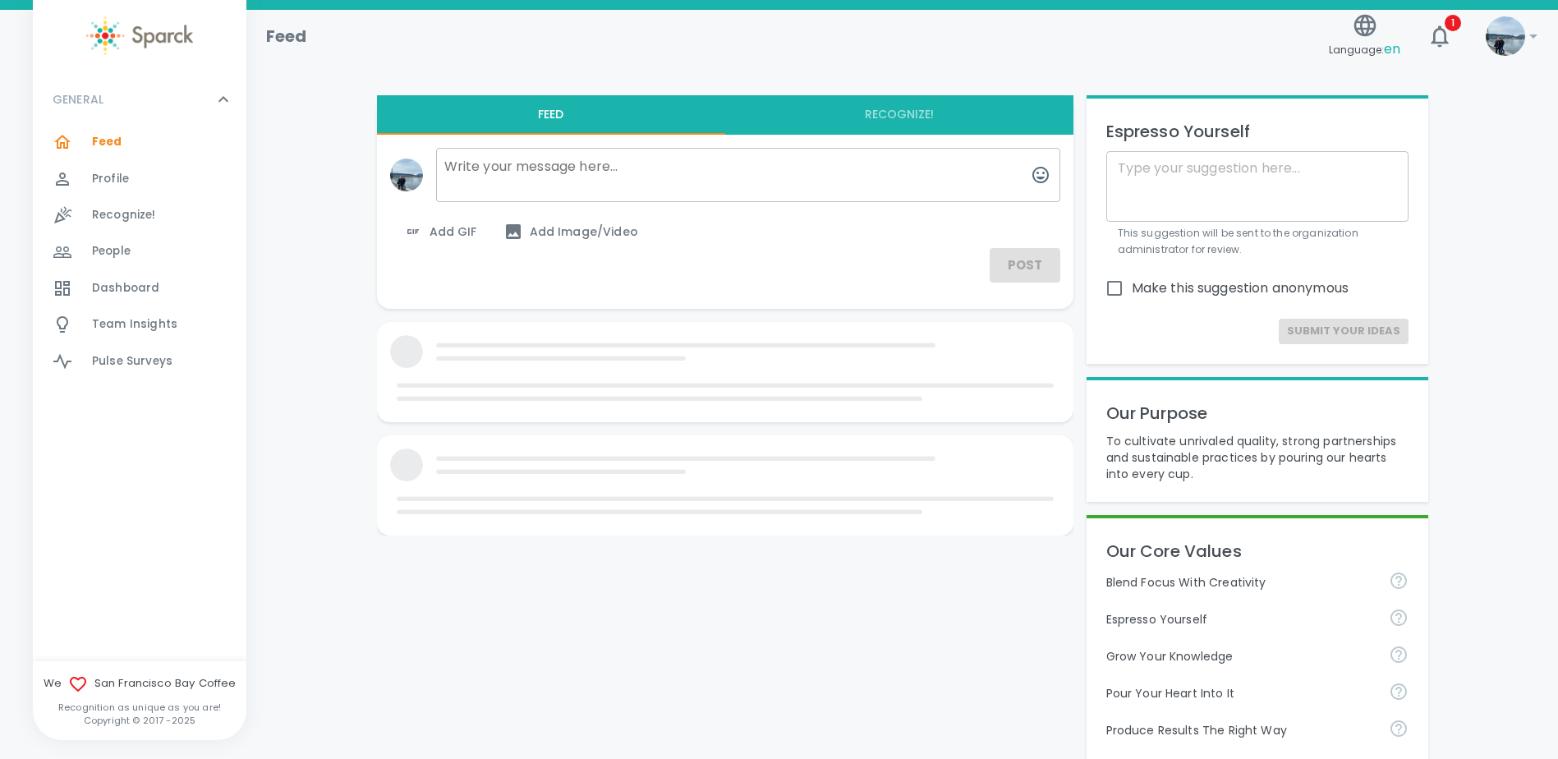
click at [1444, 35] on icon "button" at bounding box center [1438, 35] width 17 height 21
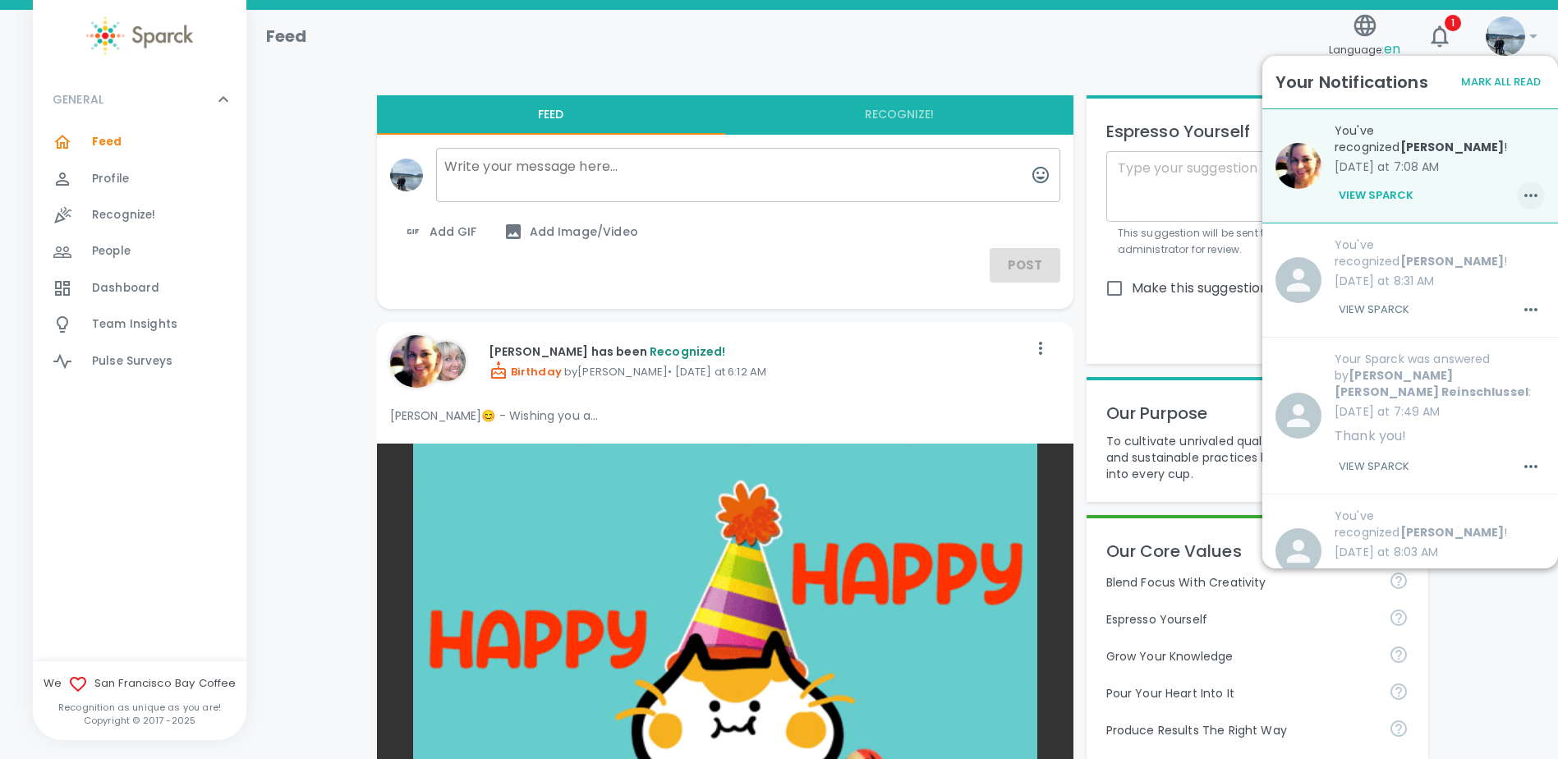
click at [1521, 186] on icon "button" at bounding box center [1531, 196] width 20 height 20
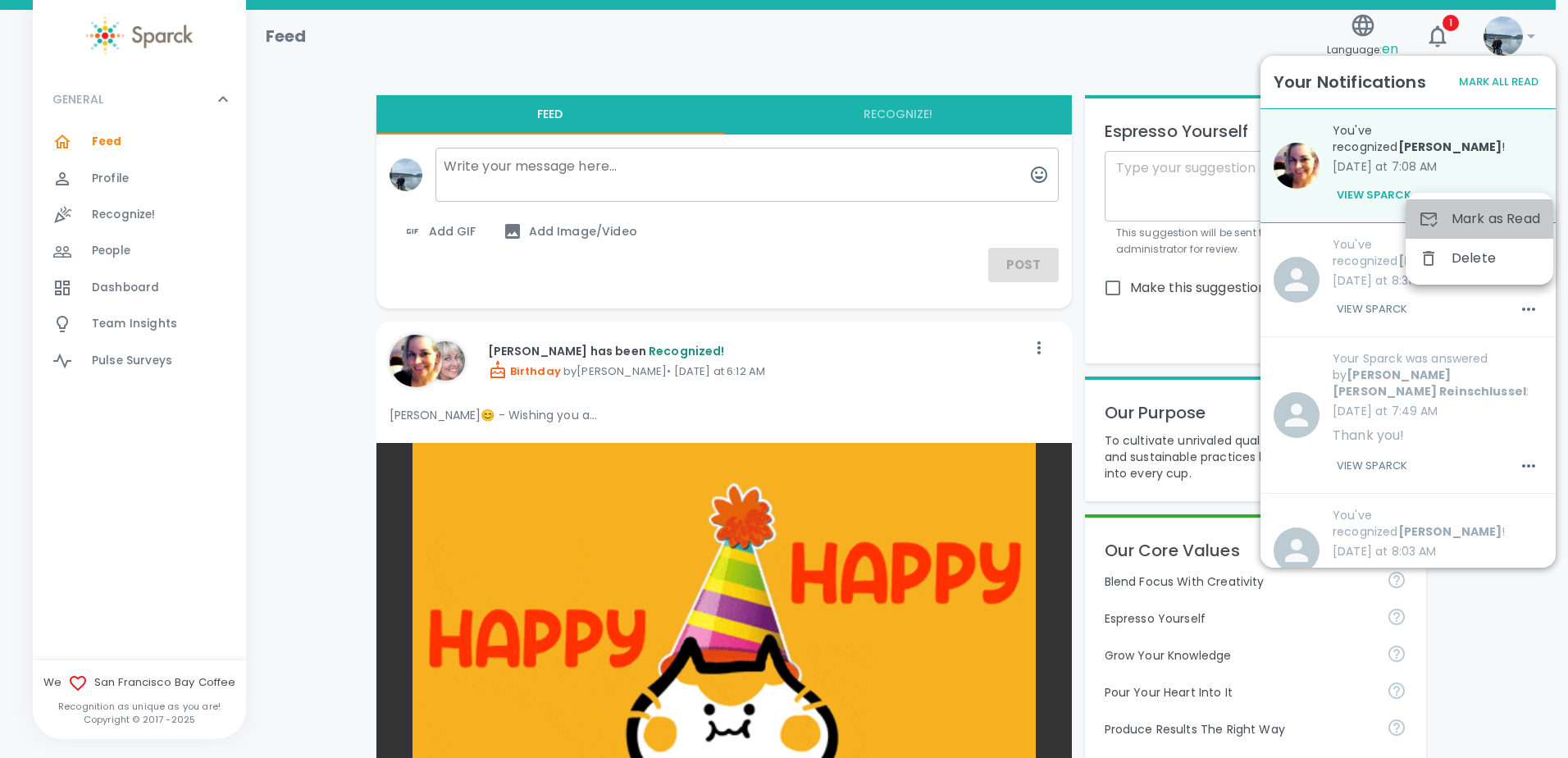
click at [1483, 215] on span "Mark as Read" at bounding box center [1495, 219] width 89 height 20
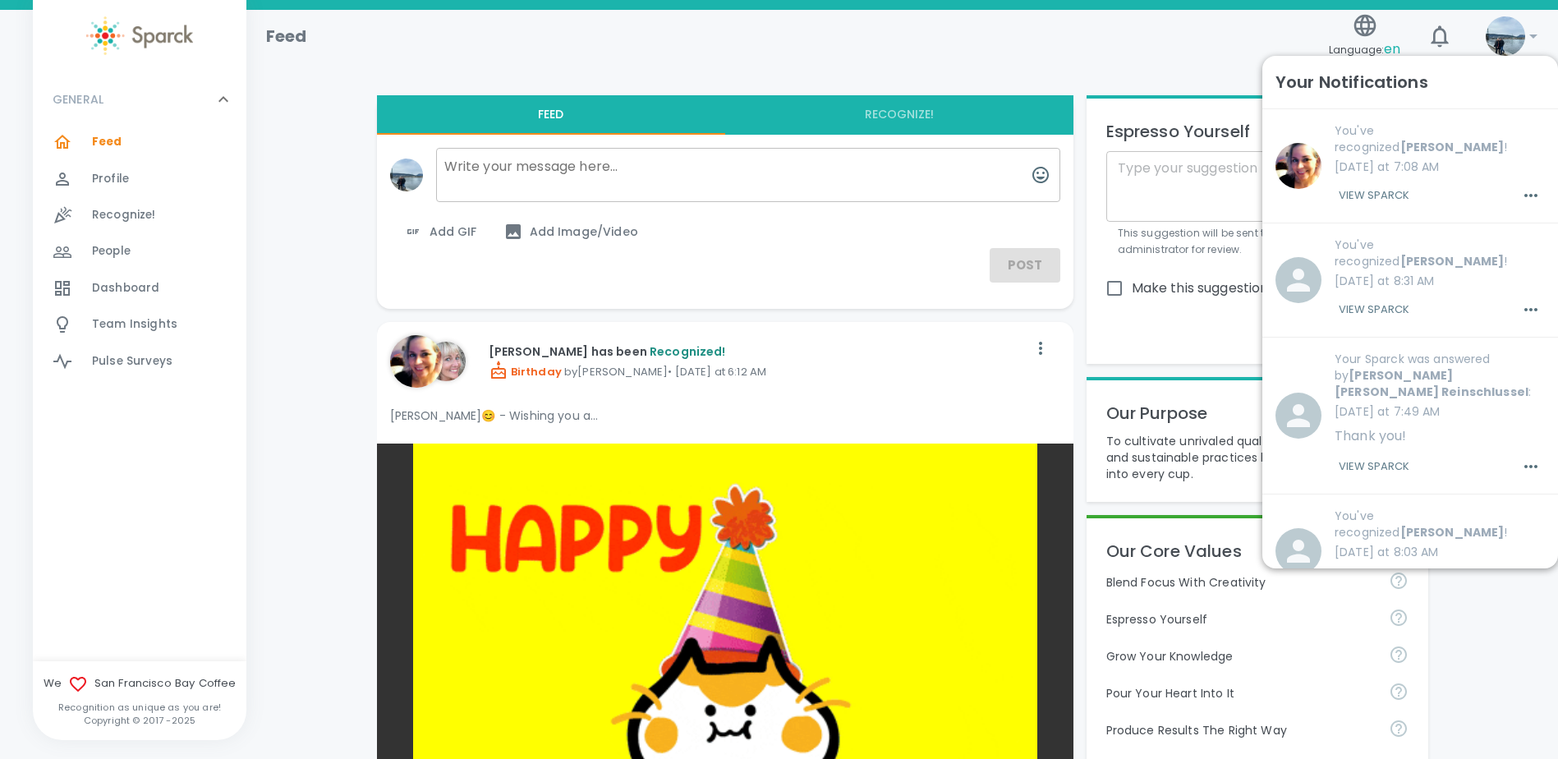
click at [99, 159] on div "Feed 0" at bounding box center [140, 142] width 214 height 36
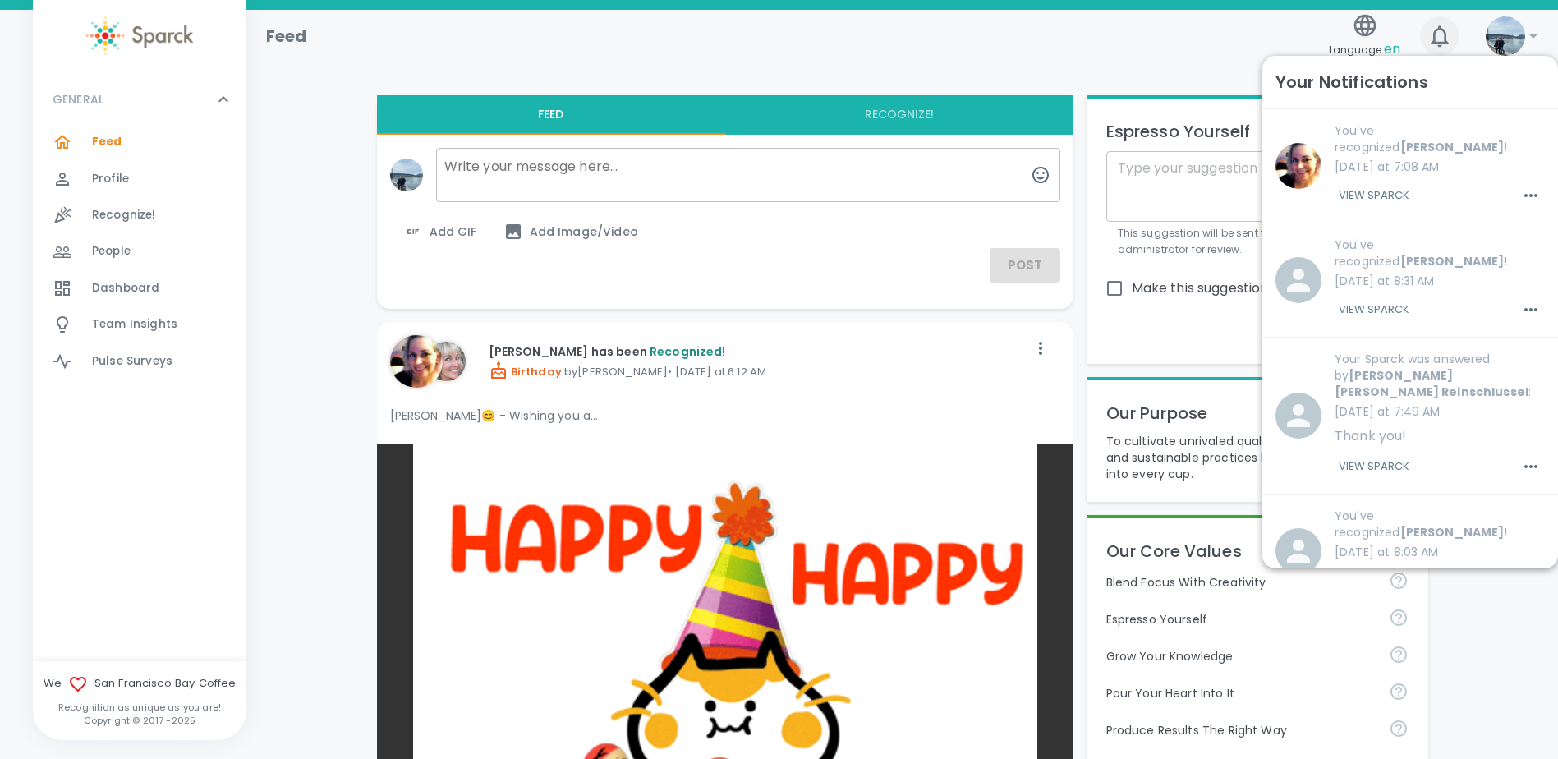
click at [1435, 26] on icon "button" at bounding box center [1439, 36] width 26 height 26
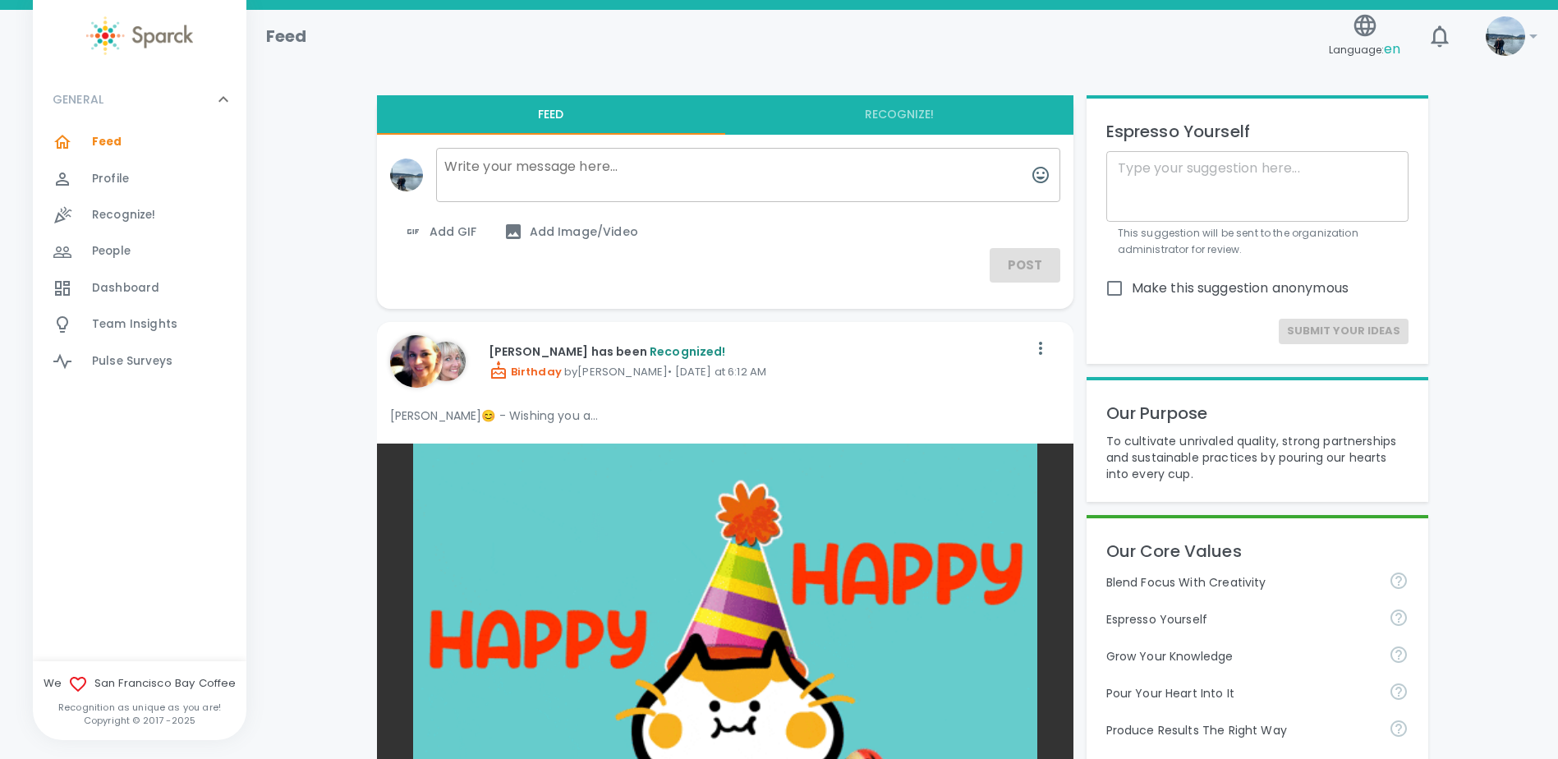
click at [98, 158] on div "Feed 0" at bounding box center [140, 142] width 214 height 36
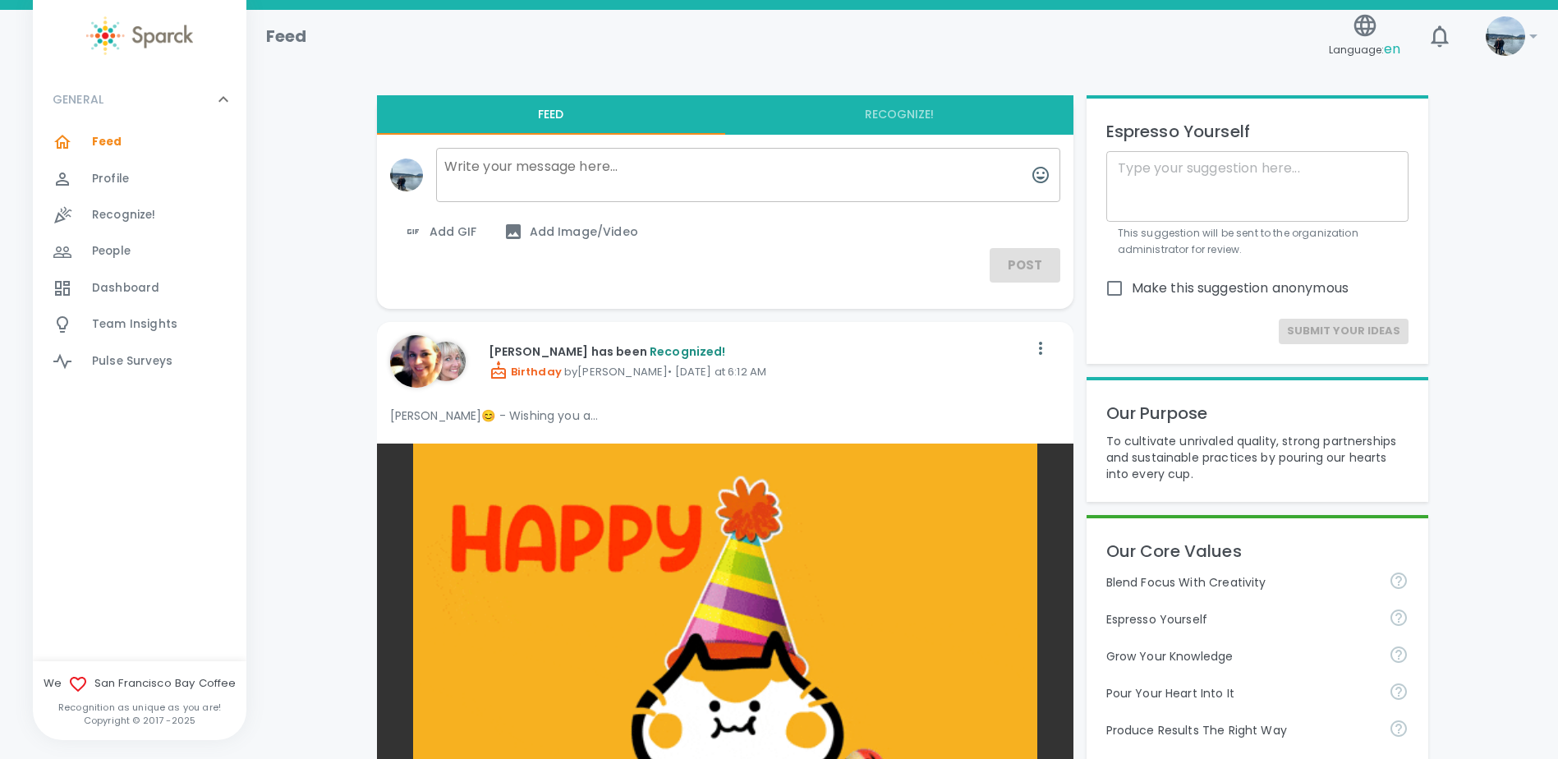
click at [99, 181] on span "Profile" at bounding box center [110, 179] width 37 height 16
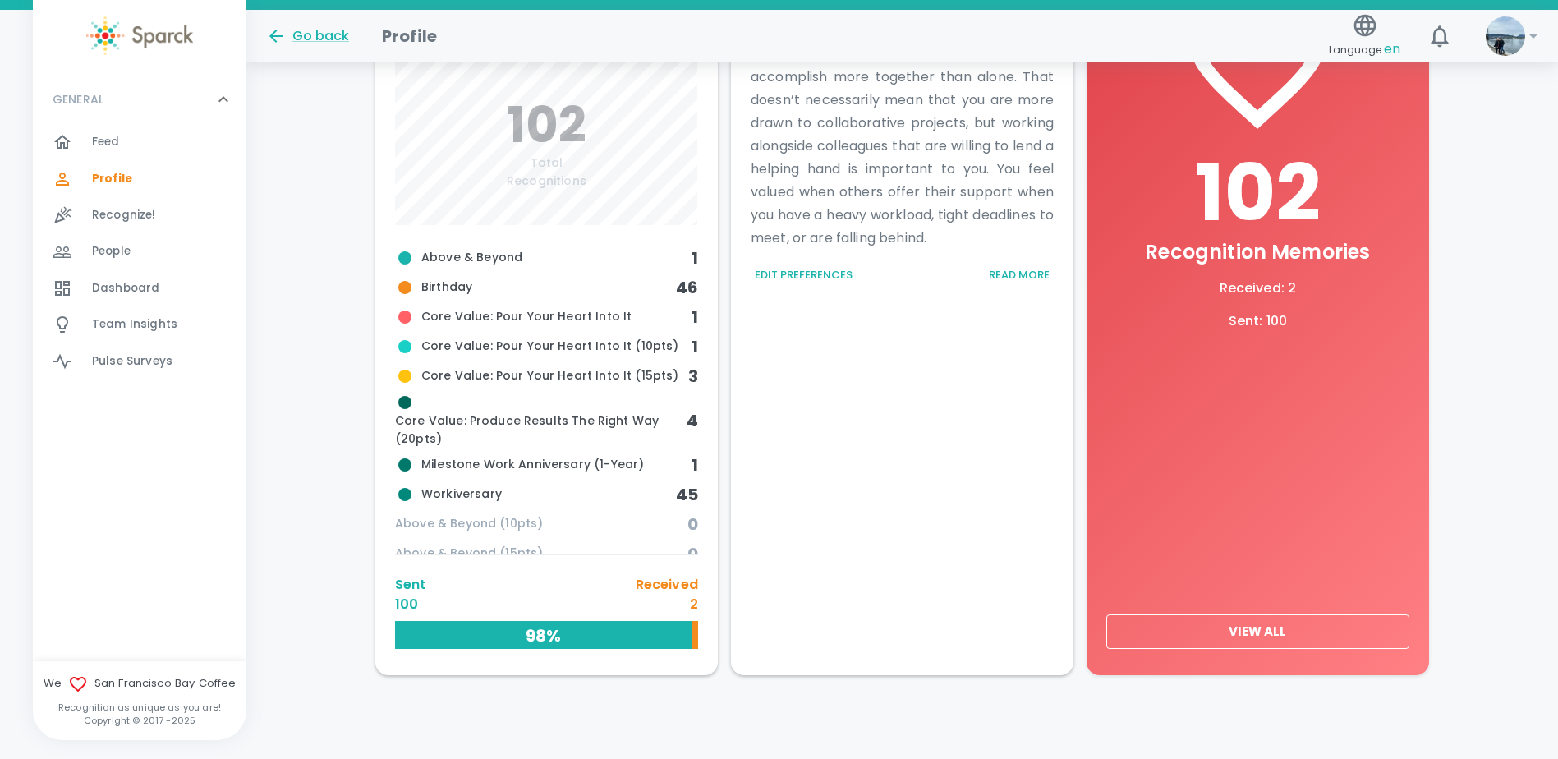
scroll to position [611, 0]
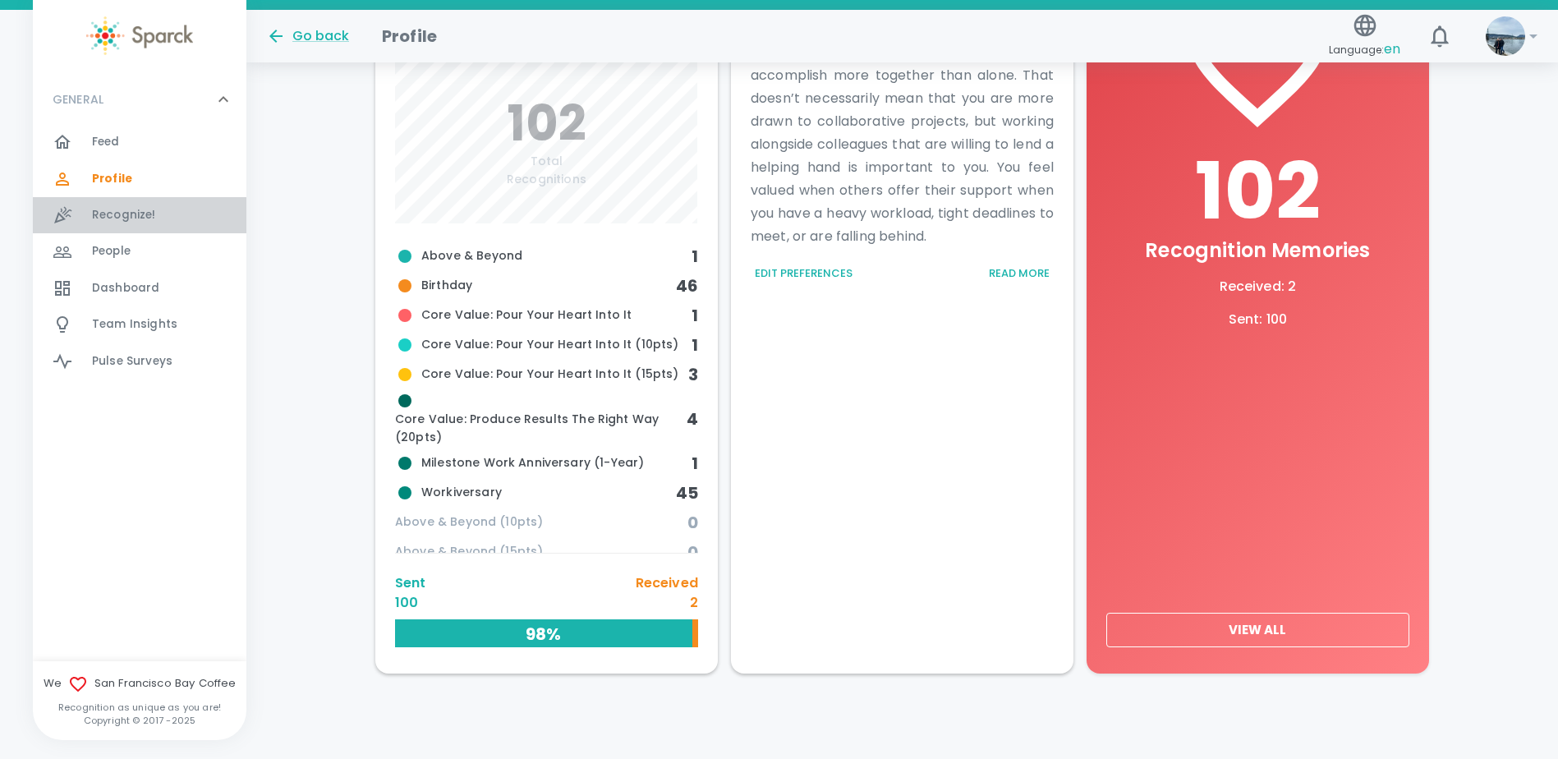
click at [99, 213] on span "Recognize!" at bounding box center [124, 215] width 64 height 16
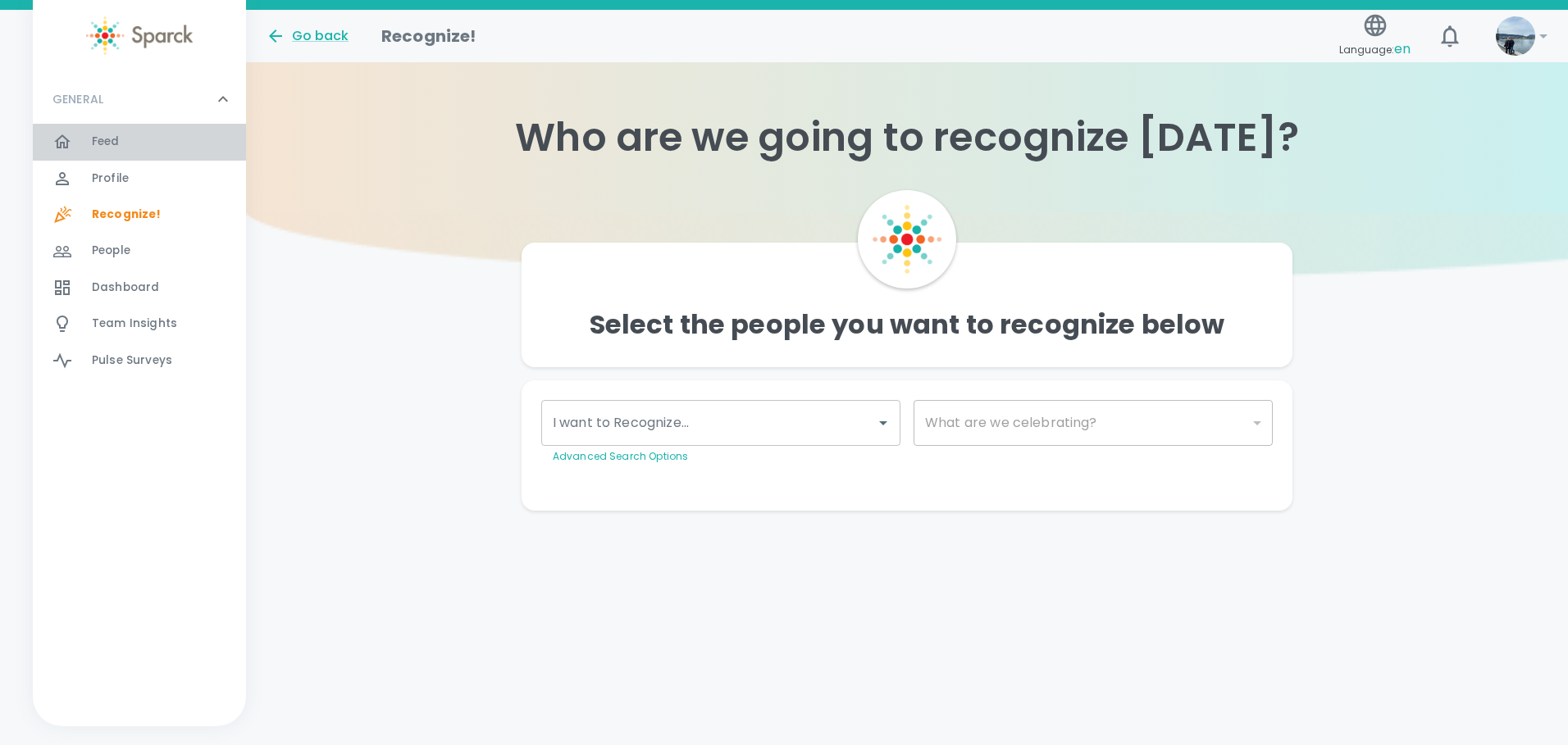
click at [113, 155] on div "Feed 0" at bounding box center [140, 142] width 214 height 36
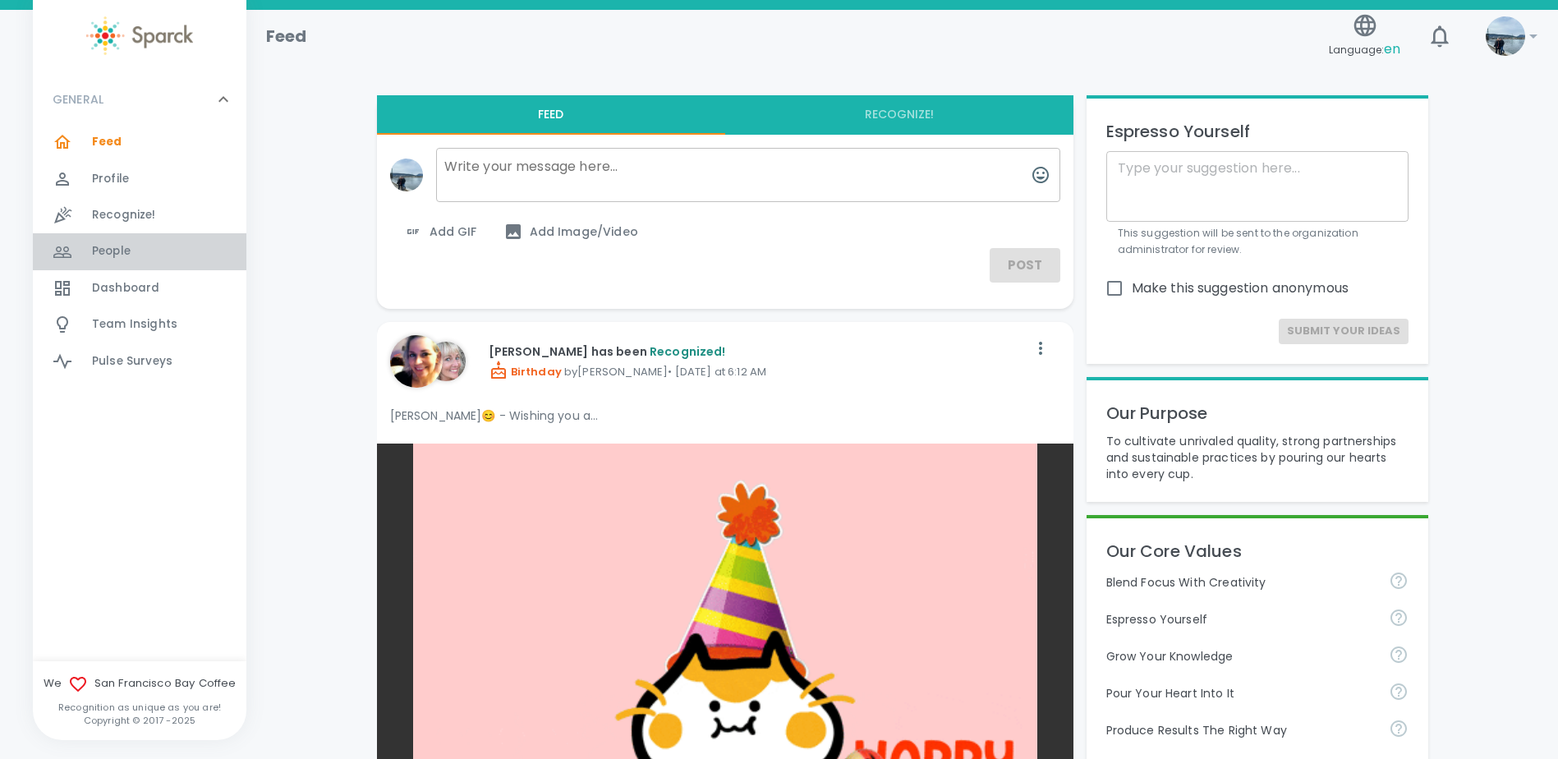
click at [128, 255] on span "People" at bounding box center [111, 251] width 39 height 16
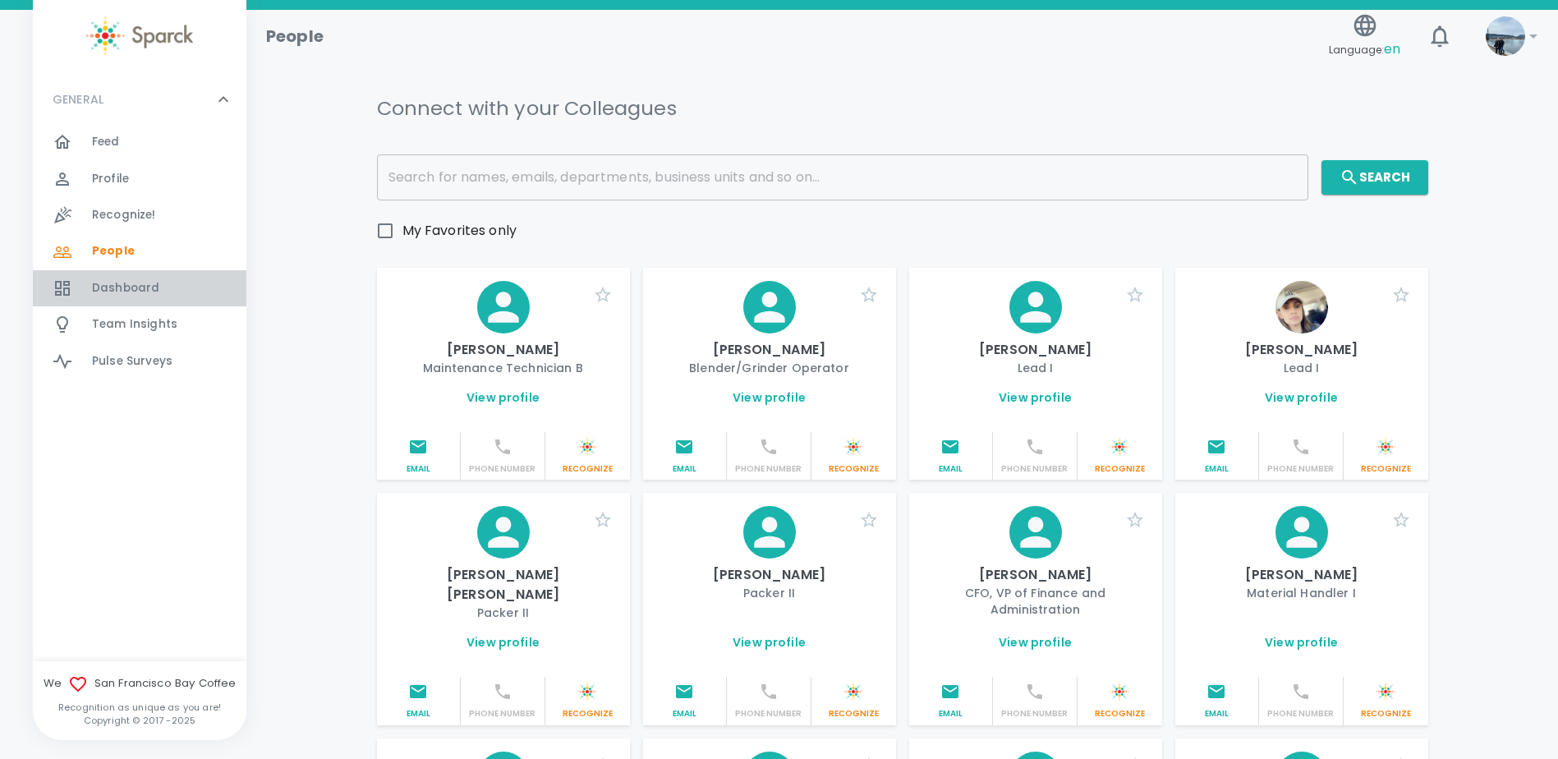
click at [131, 289] on span "Dashboard" at bounding box center [125, 288] width 67 height 16
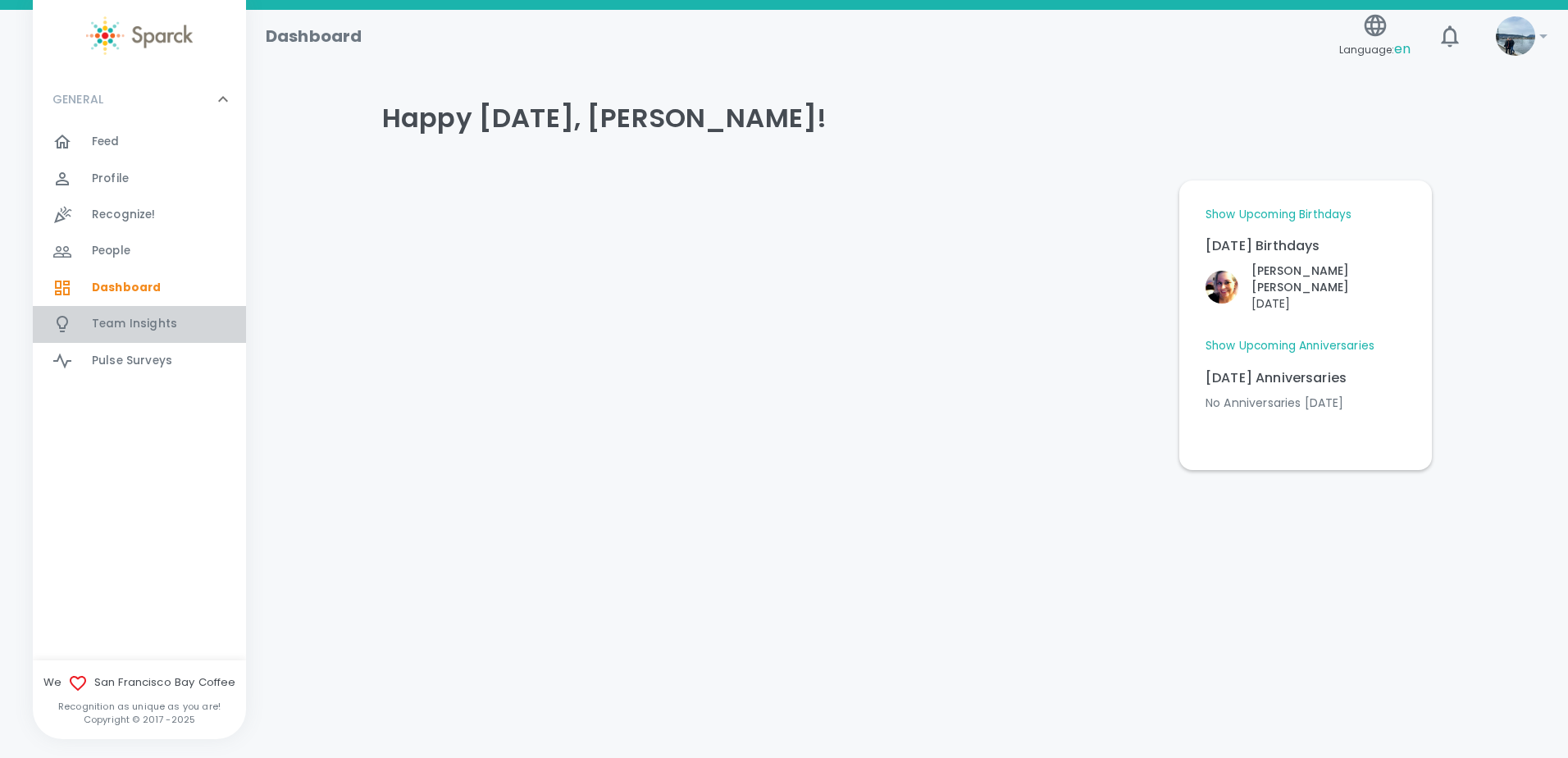
click at [131, 324] on span "Team Insights" at bounding box center [134, 324] width 85 height 16
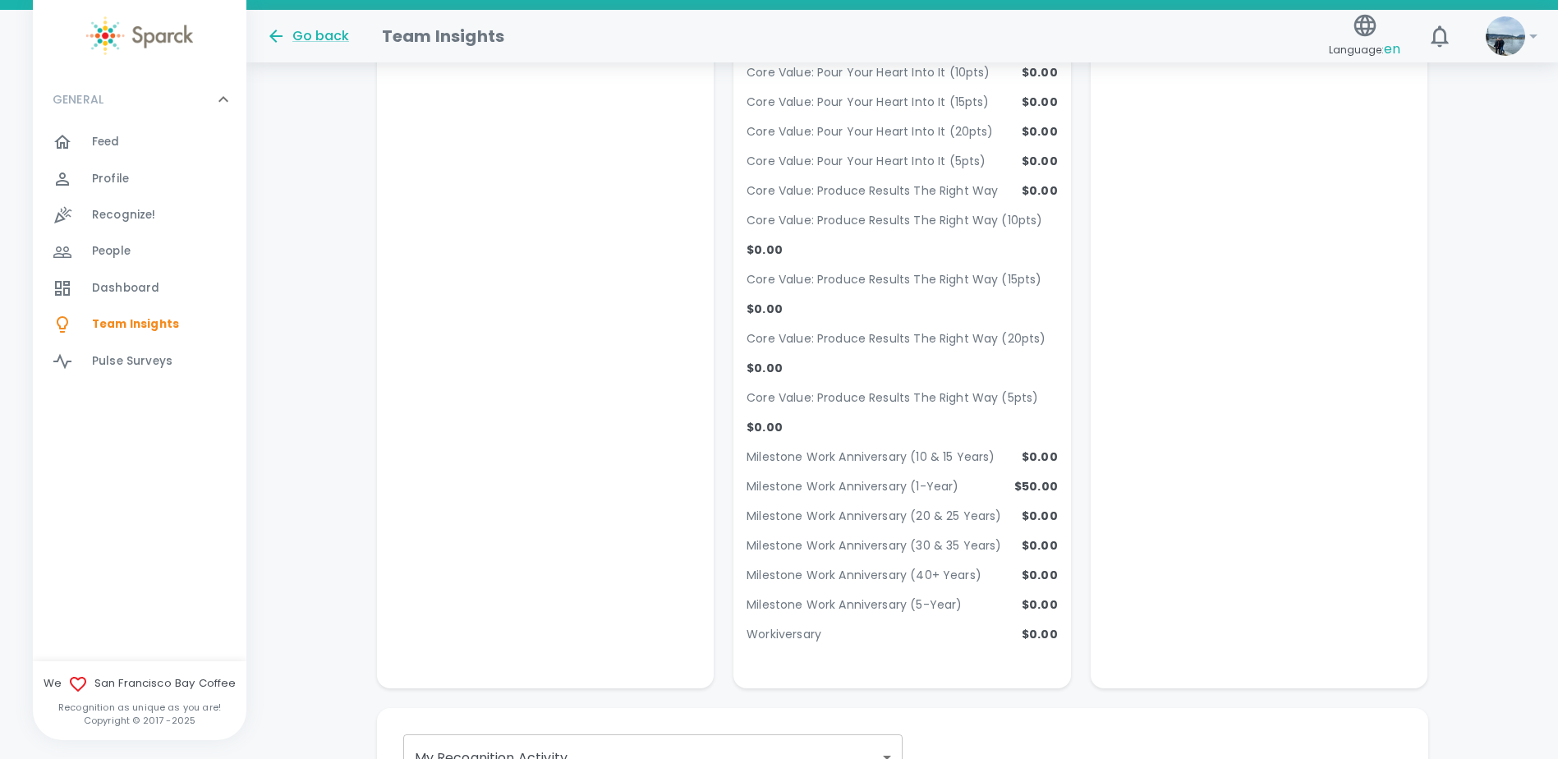
scroll to position [1314, 0]
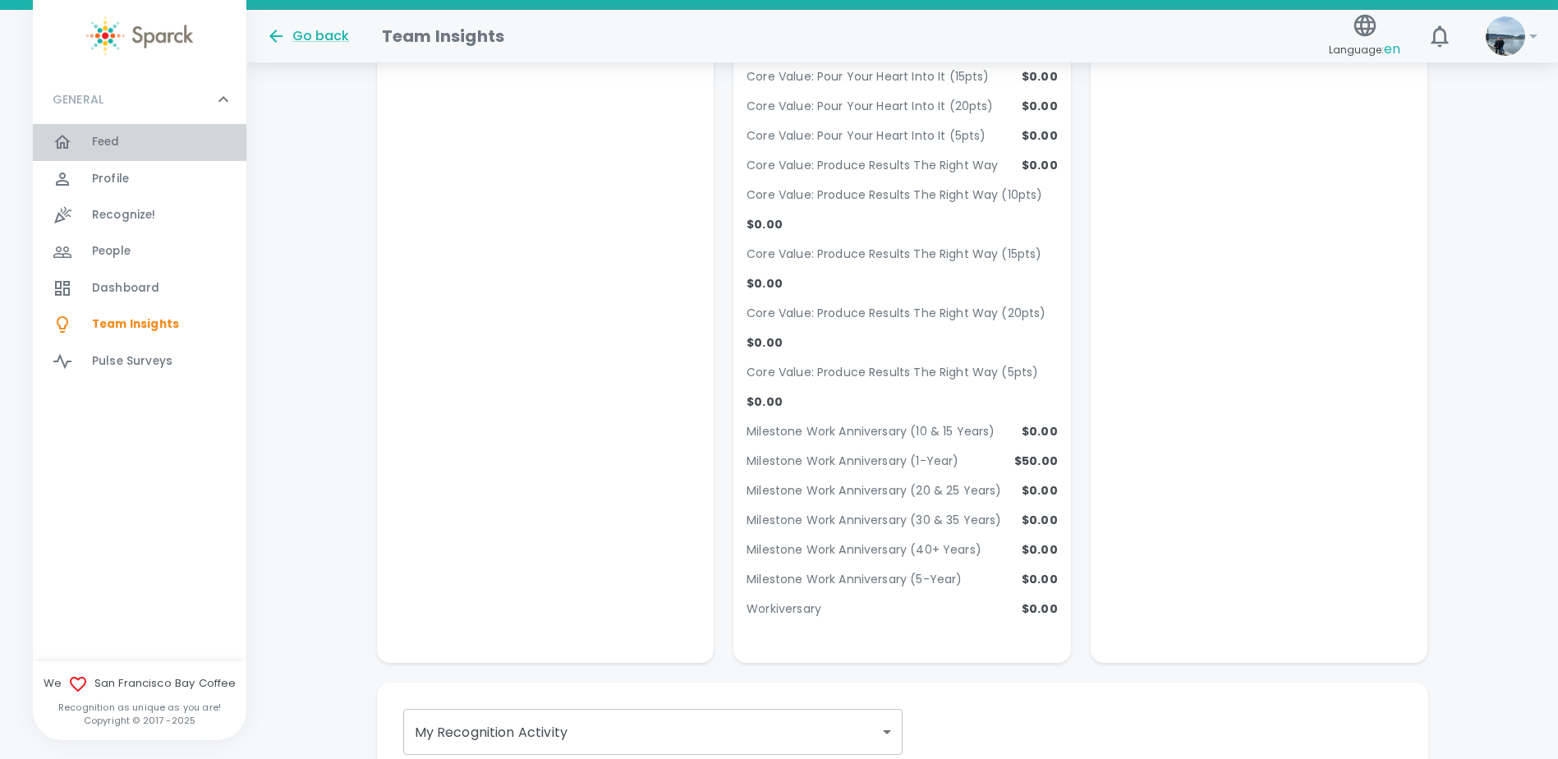
click at [103, 142] on span "Feed" at bounding box center [106, 142] width 28 height 16
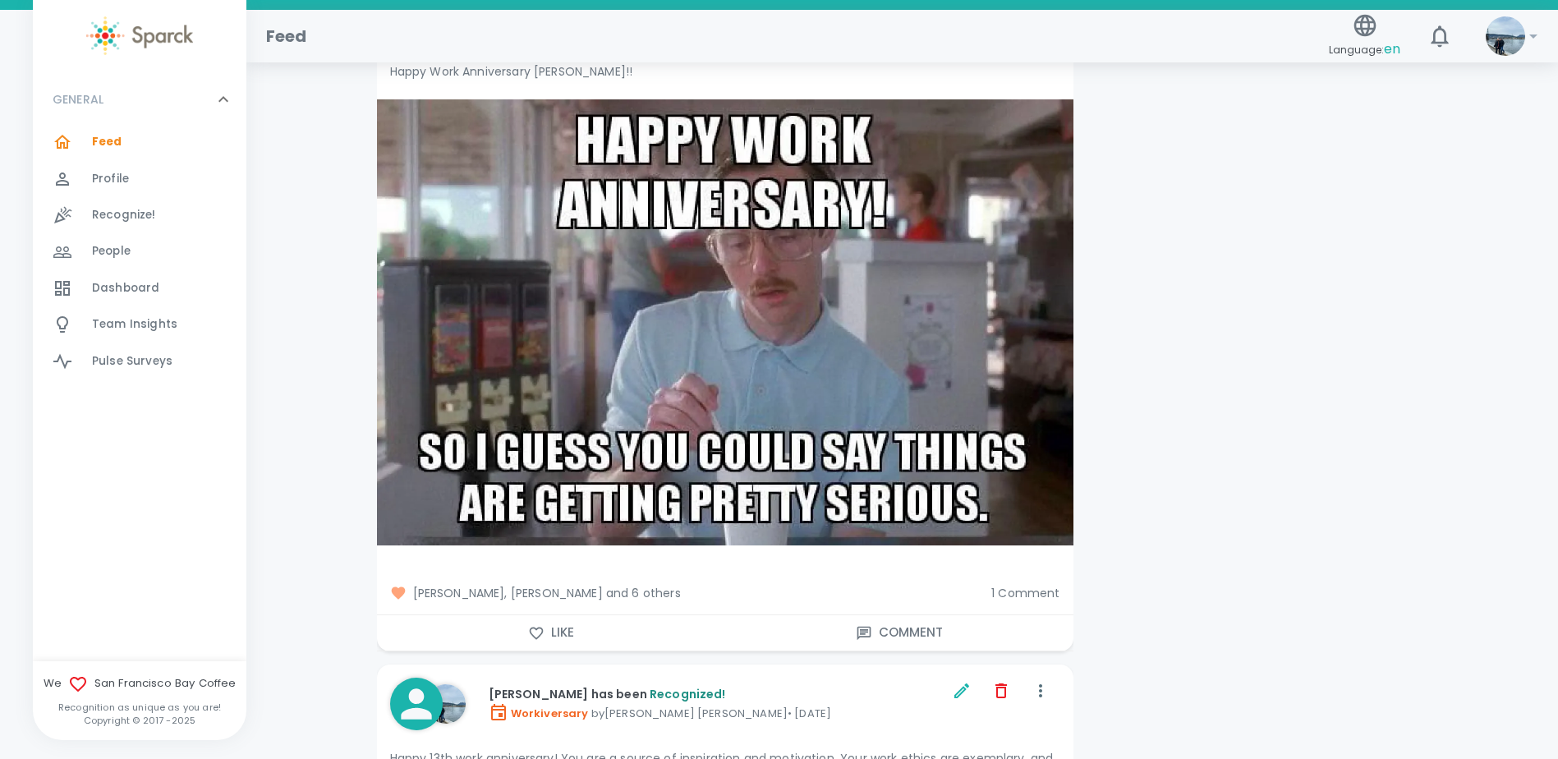
scroll to position [6077, 0]
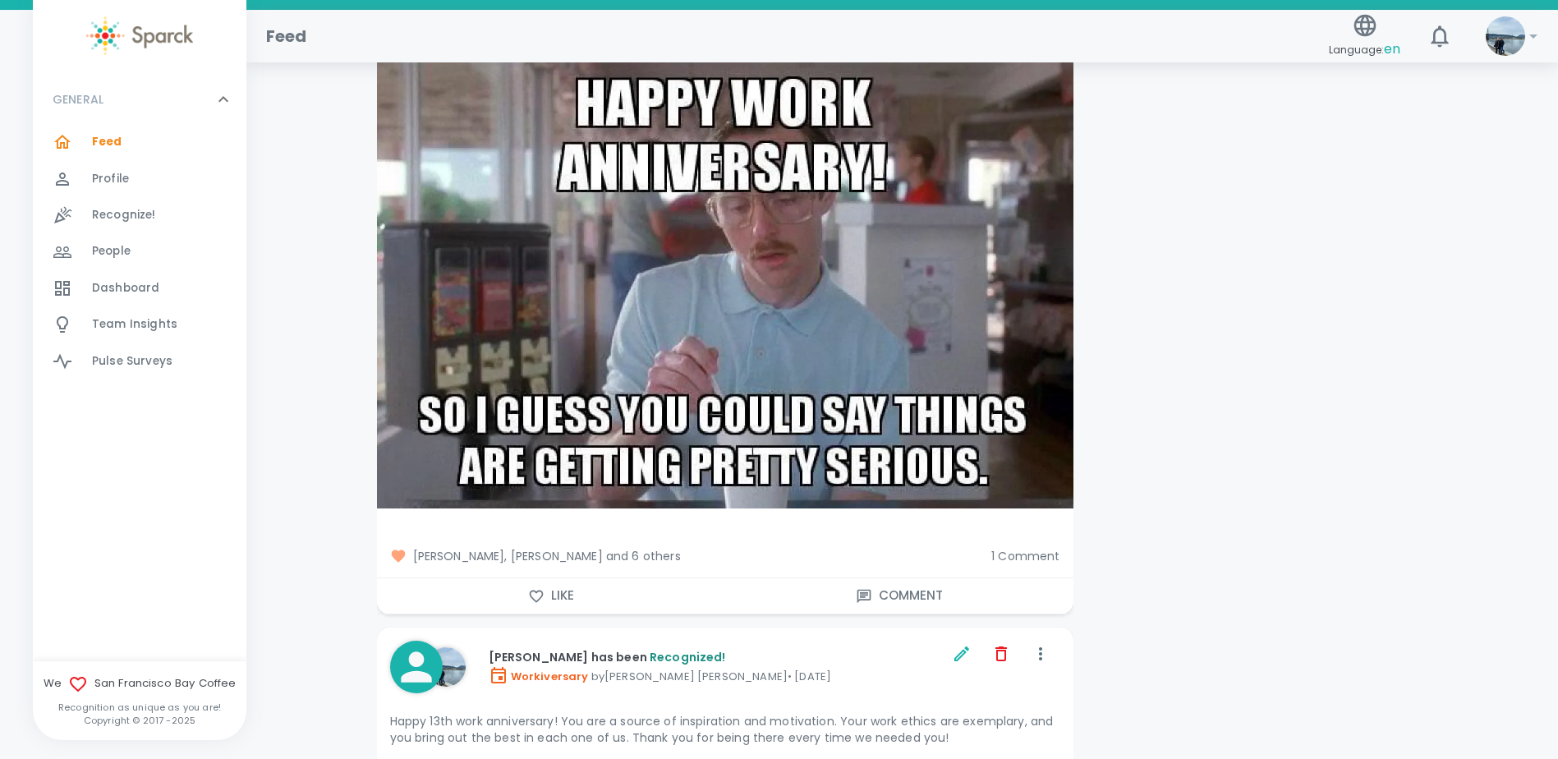
click at [592, 548] on span "[PERSON_NAME], [PERSON_NAME] and 6 others" at bounding box center [684, 556] width 589 height 16
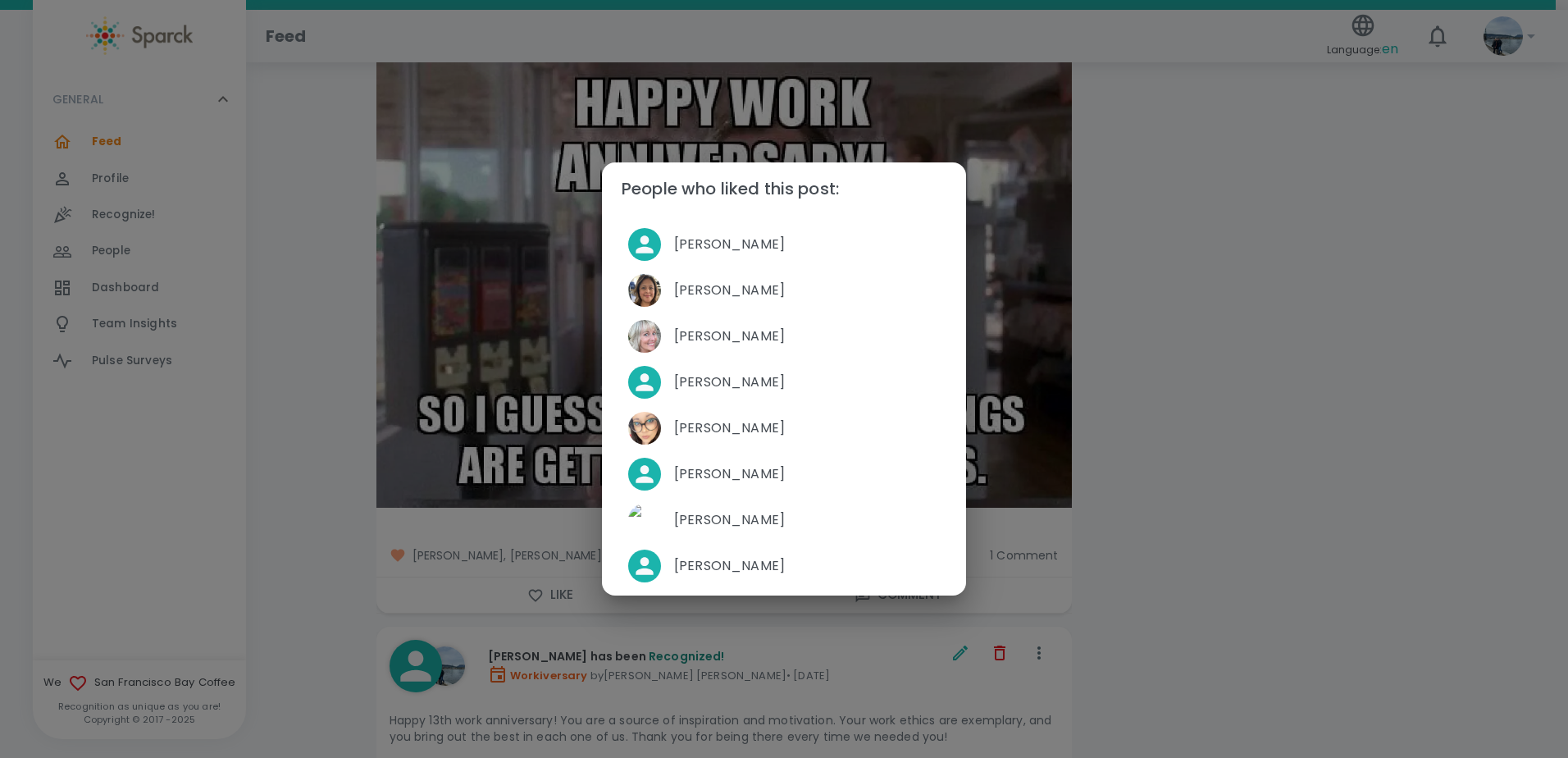
click at [287, 345] on div "People who liked this post: [PERSON_NAME] [PERSON_NAME] [PERSON_NAME] [PERSON_N…" at bounding box center [784, 379] width 1568 height 758
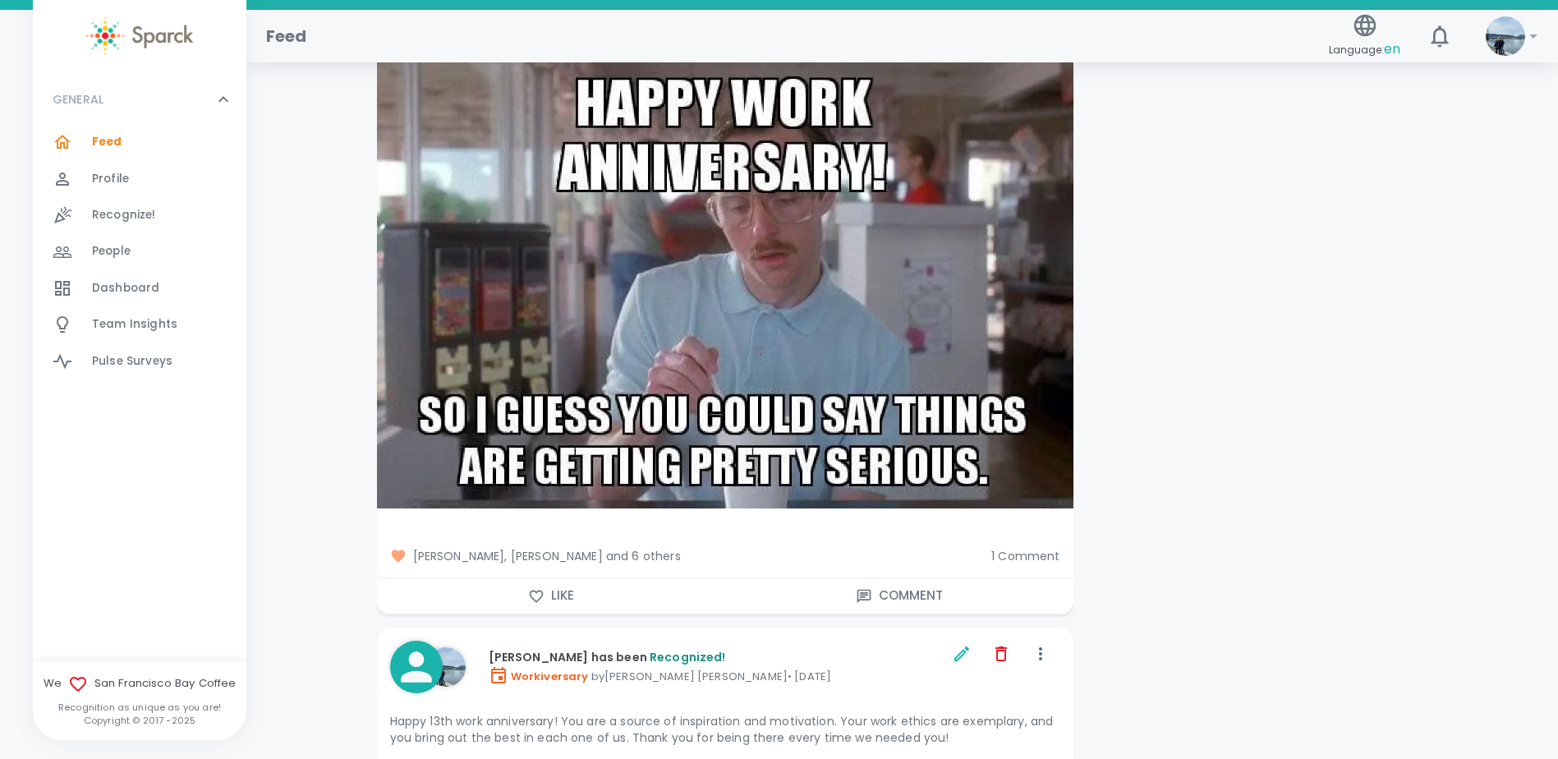
click at [1018, 548] on span "1 Comment" at bounding box center [1025, 556] width 68 height 16
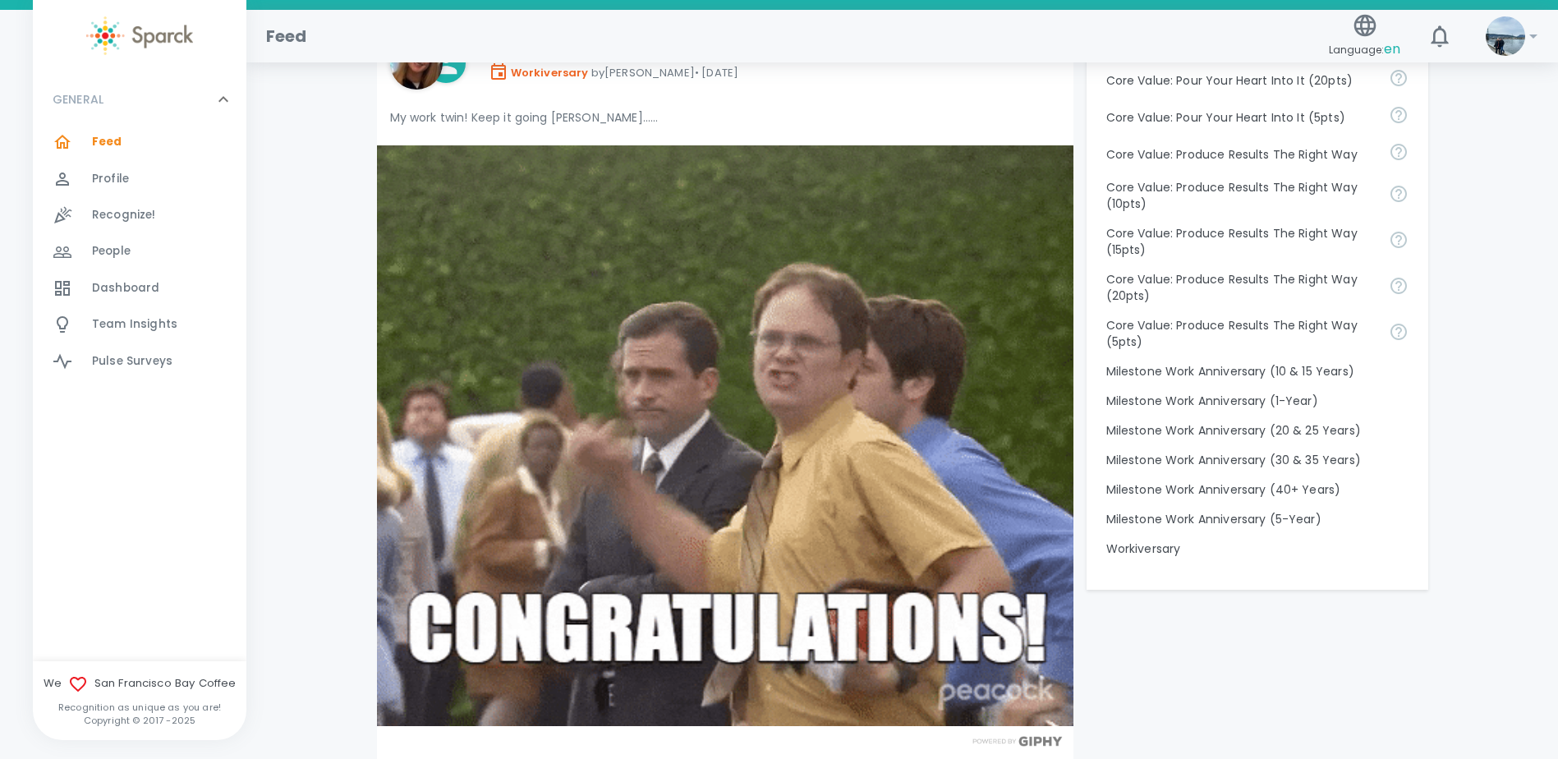
scroll to position [0, 0]
